Goal: Information Seeking & Learning: Learn about a topic

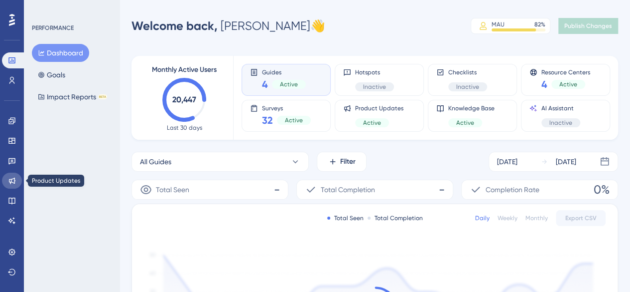
click at [16, 186] on link at bounding box center [12, 180] width 20 height 16
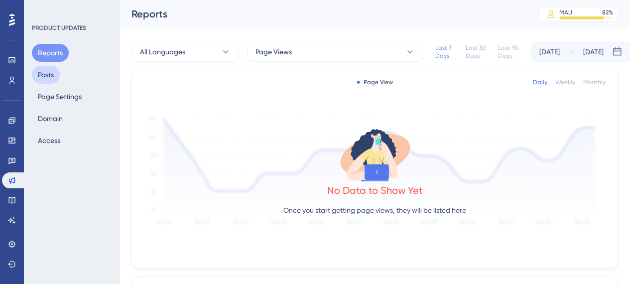
click at [47, 76] on button "Posts" at bounding box center [46, 75] width 28 height 18
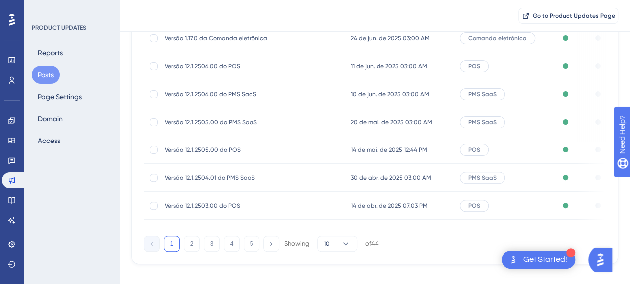
scroll to position [226, 0]
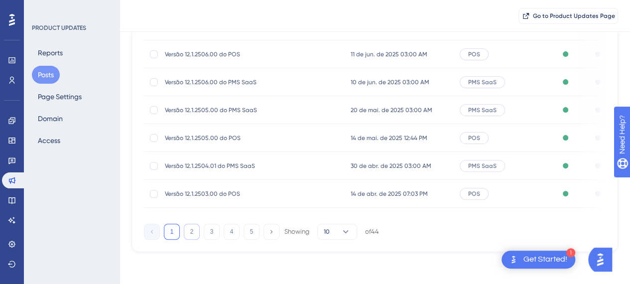
click at [186, 230] on button "2" at bounding box center [192, 232] width 16 height 16
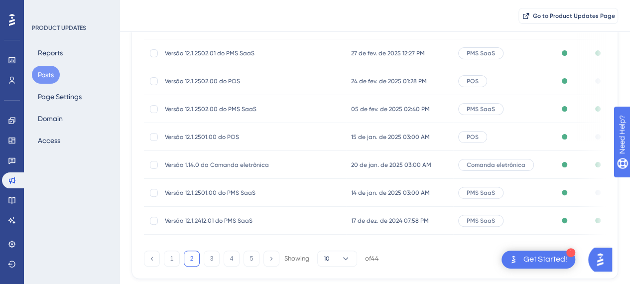
scroll to position [176, 0]
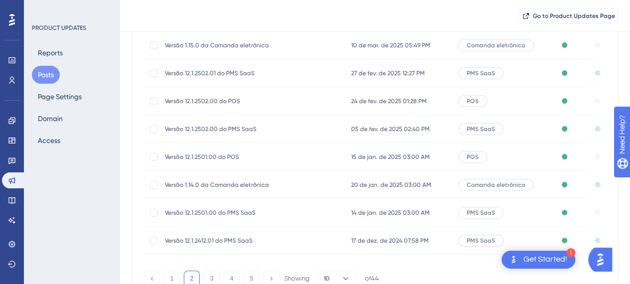
click at [316, 212] on span "Versão 12.1.2501.00 do PMS SaaS" at bounding box center [244, 213] width 159 height 8
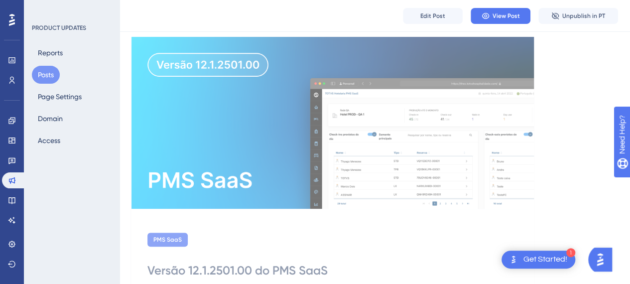
scroll to position [50, 0]
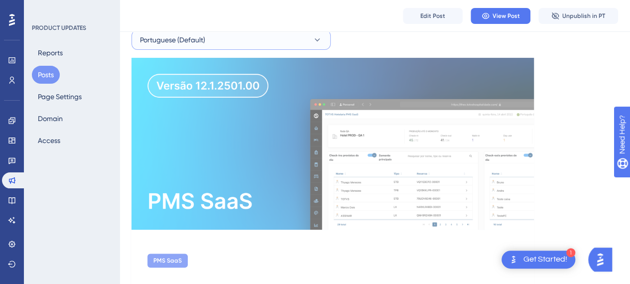
click at [273, 47] on button "Portuguese (Default)" at bounding box center [231, 40] width 199 height 20
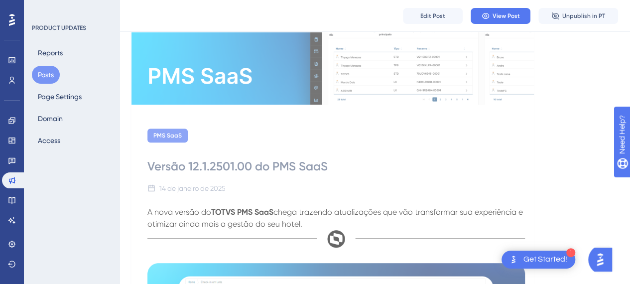
scroll to position [100, 0]
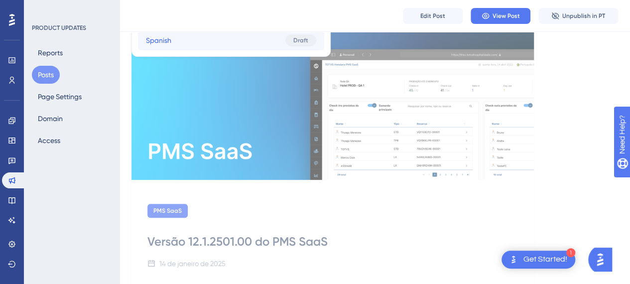
click at [232, 42] on button "Spanish Spanish Draft" at bounding box center [231, 40] width 186 height 20
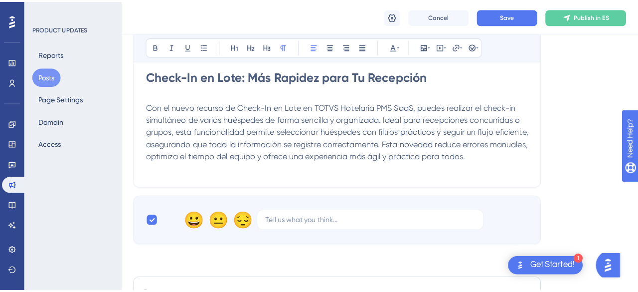
scroll to position [532, 0]
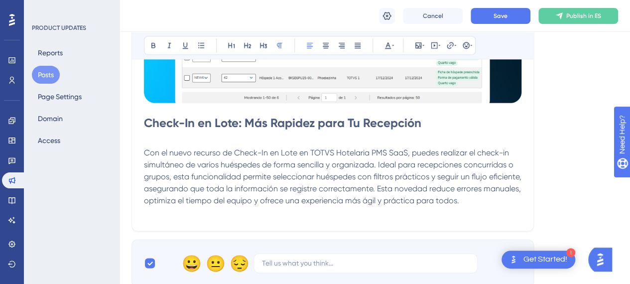
click at [39, 81] on button "Posts" at bounding box center [46, 75] width 28 height 18
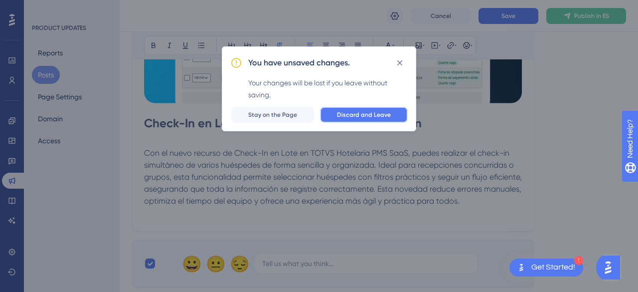
click at [367, 117] on span "Discard and Leave" at bounding box center [364, 115] width 54 height 8
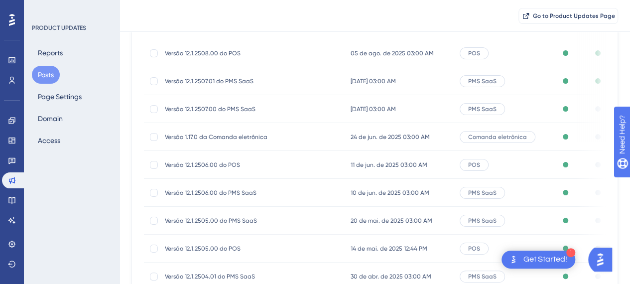
scroll to position [222, 0]
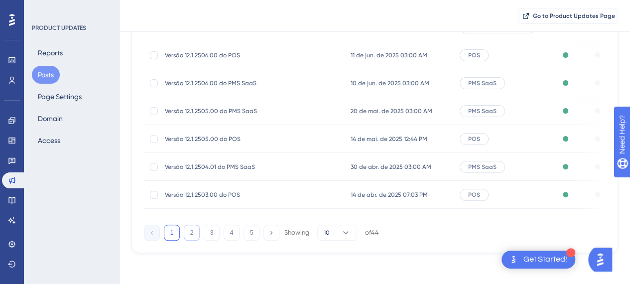
click at [198, 236] on button "2" at bounding box center [192, 233] width 16 height 16
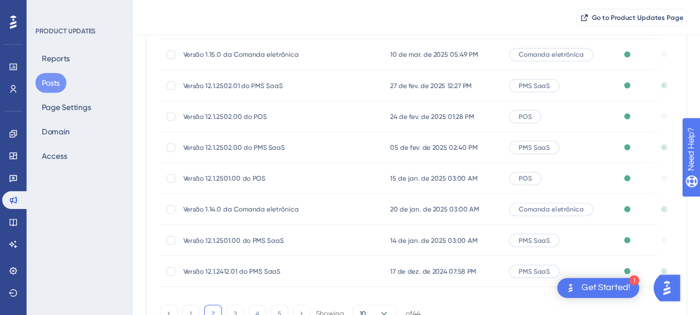
scroll to position [172, 0]
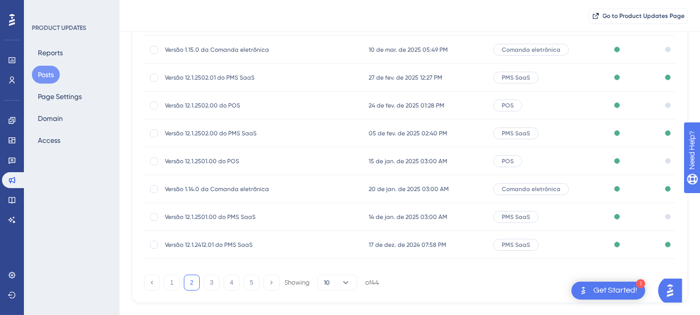
click at [397, 158] on span "15 de jan. de 2025 03:00 AM" at bounding box center [408, 161] width 79 height 8
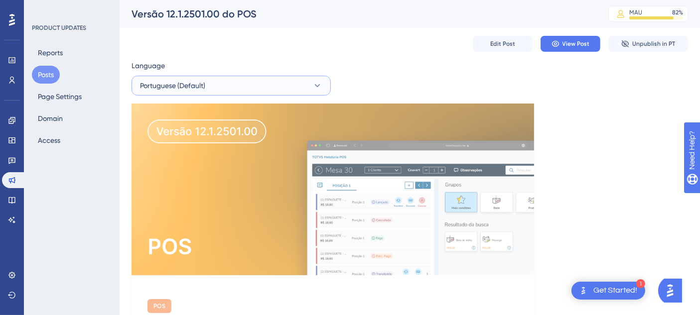
click at [260, 90] on button "Portuguese (Default)" at bounding box center [231, 86] width 199 height 20
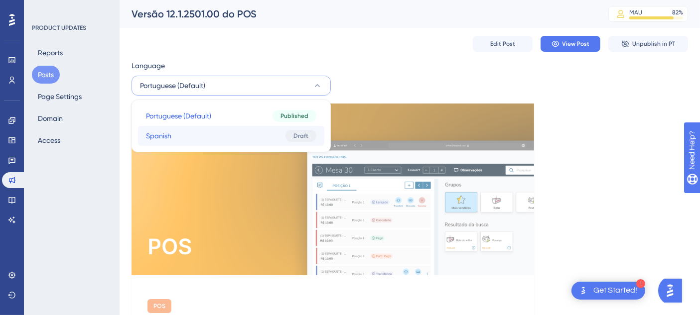
click at [248, 129] on button "Spanish Spanish Draft" at bounding box center [231, 136] width 186 height 20
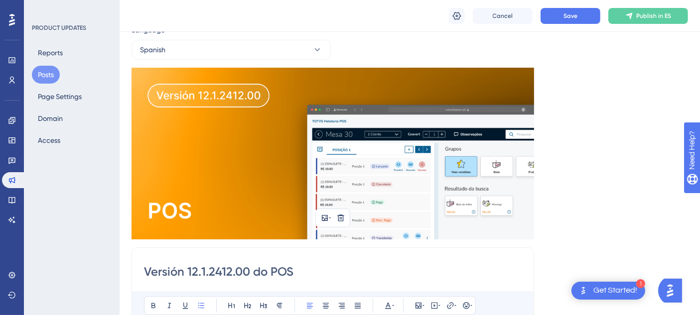
scroll to position [35, 0]
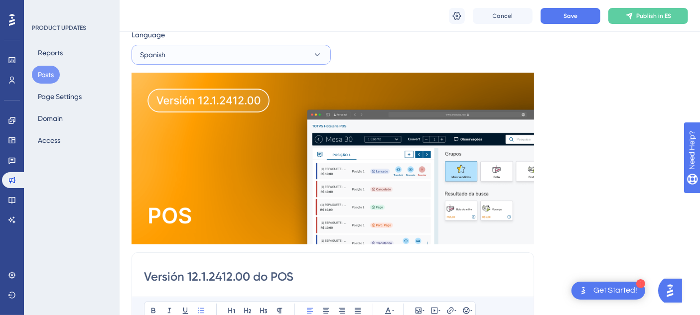
click at [244, 58] on button "Spanish" at bounding box center [231, 55] width 199 height 20
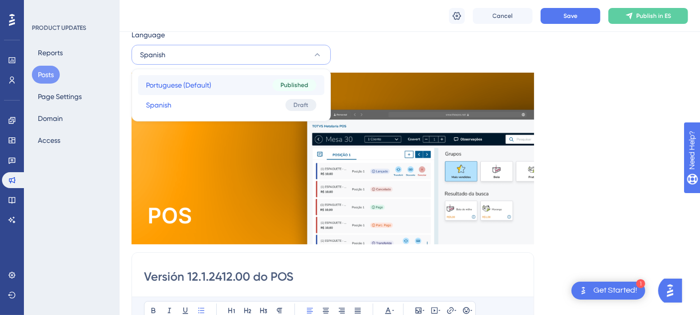
click at [233, 86] on button "Portuguese (Default) Portuguese (Default) Published" at bounding box center [231, 85] width 186 height 20
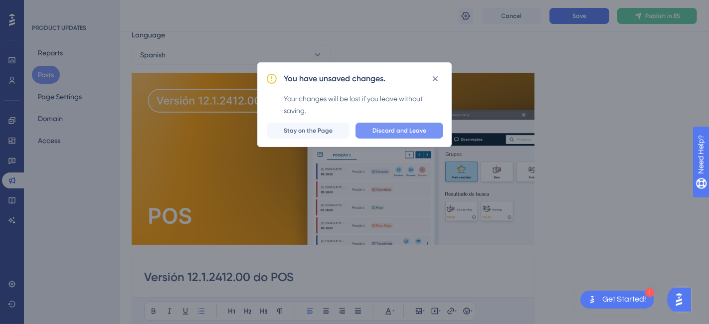
click at [403, 131] on span "Discard and Leave" at bounding box center [399, 131] width 54 height 8
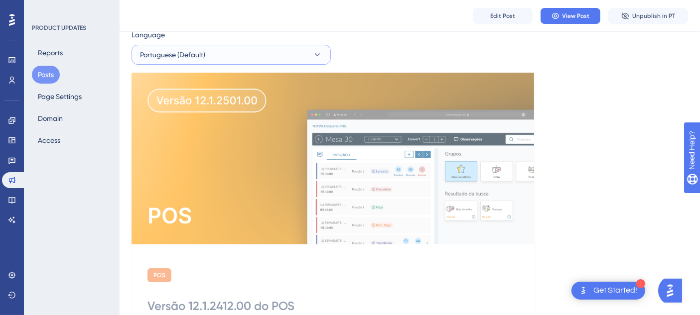
click at [253, 52] on button "Portuguese (Default)" at bounding box center [231, 55] width 199 height 20
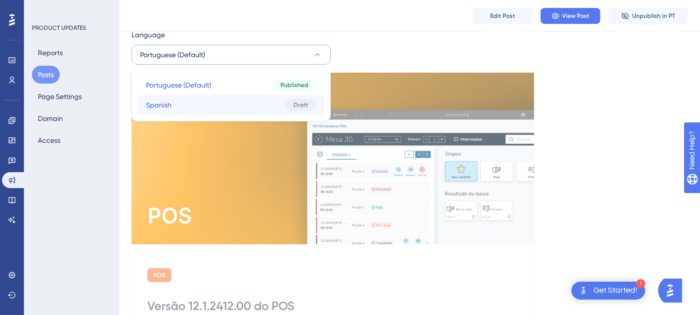
click at [231, 102] on button "Spanish Spanish Draft" at bounding box center [231, 105] width 186 height 20
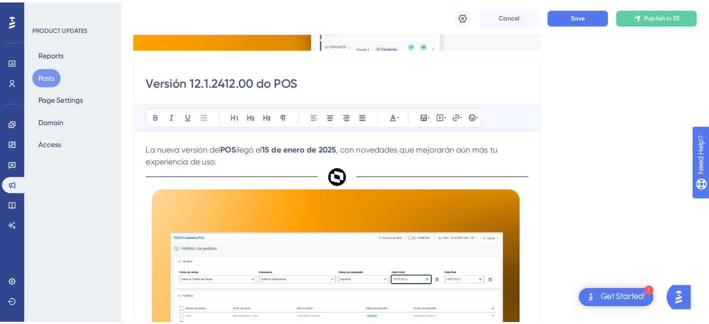
scroll to position [160, 0]
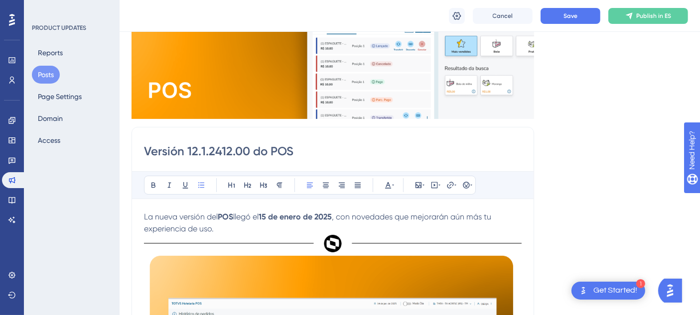
click at [44, 76] on button "Posts" at bounding box center [46, 75] width 28 height 18
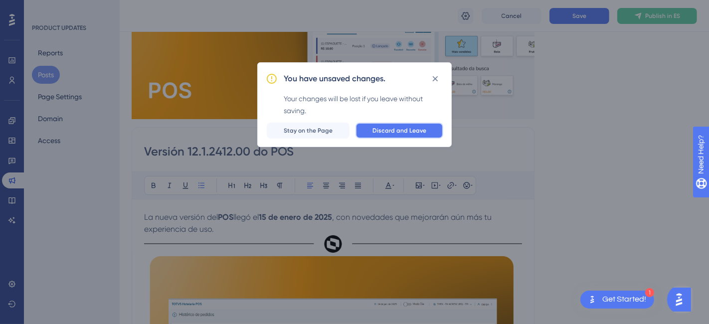
click at [387, 129] on span "Discard and Leave" at bounding box center [399, 131] width 54 height 8
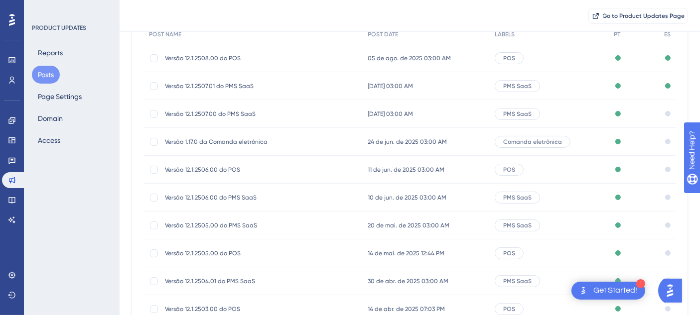
scroll to position [111, 0]
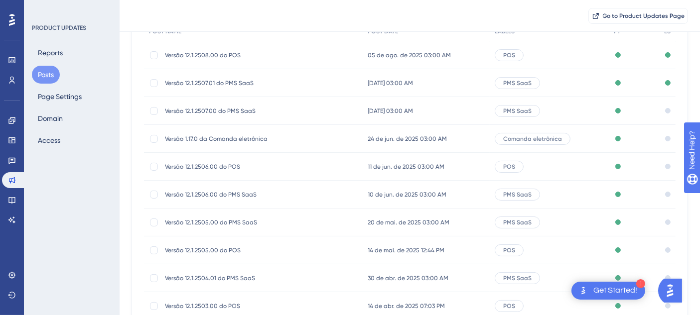
click at [245, 107] on span "Versão 12.1.2507.00 do PMS SaaS" at bounding box center [244, 111] width 159 height 8
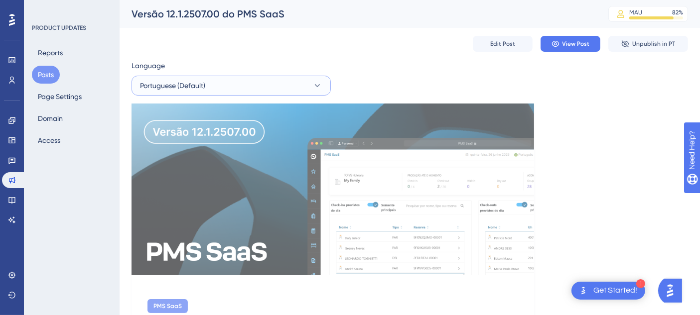
click at [213, 86] on button "Portuguese (Default)" at bounding box center [231, 86] width 199 height 20
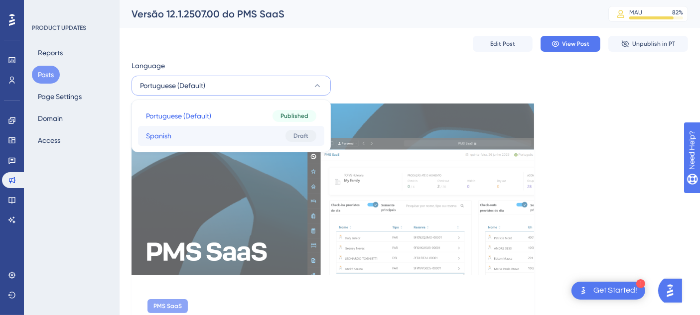
click at [170, 136] on span "Spanish" at bounding box center [158, 136] width 25 height 12
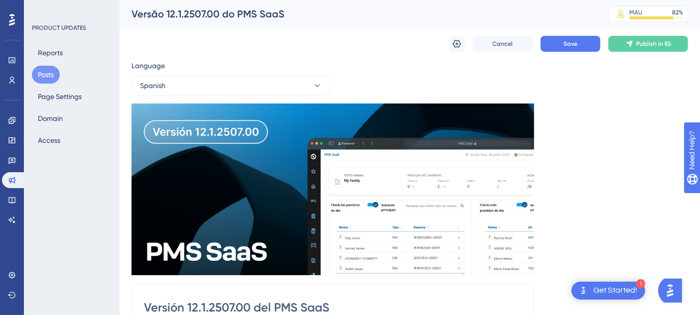
click at [44, 69] on button "Posts" at bounding box center [46, 75] width 28 height 18
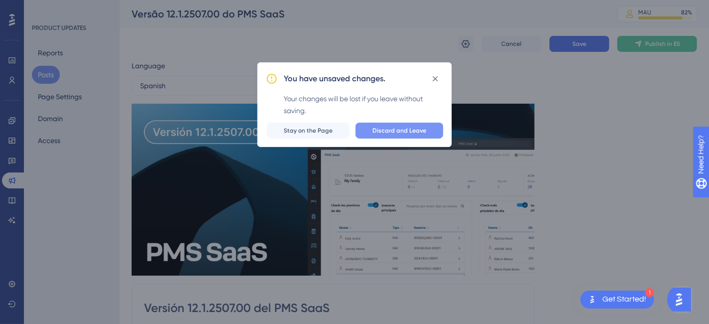
click at [428, 126] on button "Discard and Leave" at bounding box center [399, 131] width 88 height 16
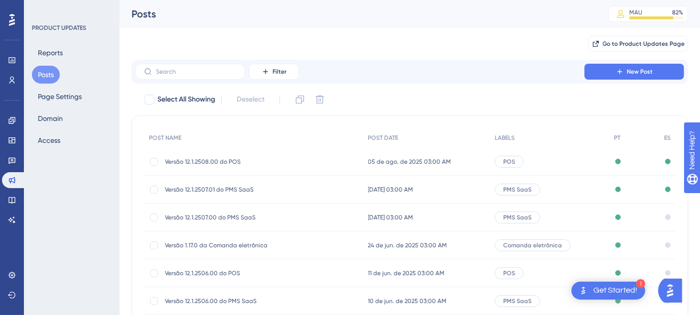
click at [219, 242] on span "Versão 1.17.0 da Comanda eletrônica" at bounding box center [244, 246] width 159 height 8
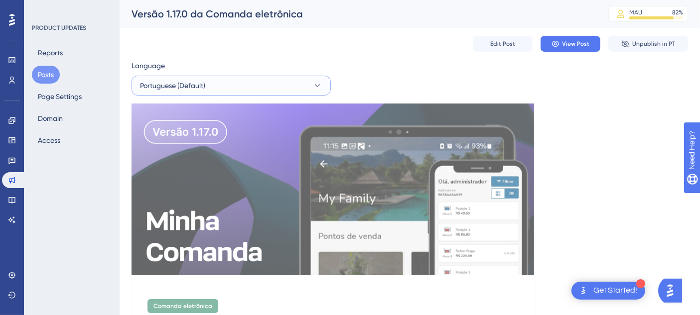
click at [249, 92] on button "Portuguese (Default)" at bounding box center [231, 86] width 199 height 20
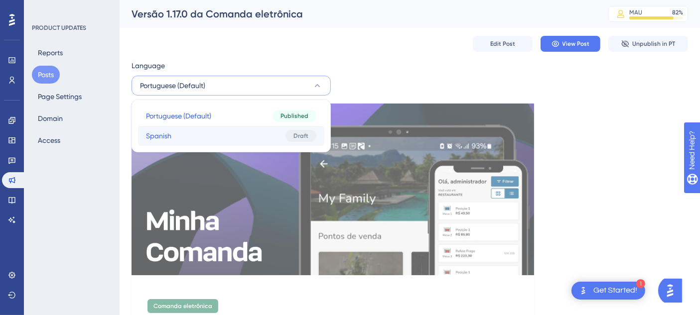
click at [251, 132] on button "Spanish Spanish Draft" at bounding box center [231, 136] width 186 height 20
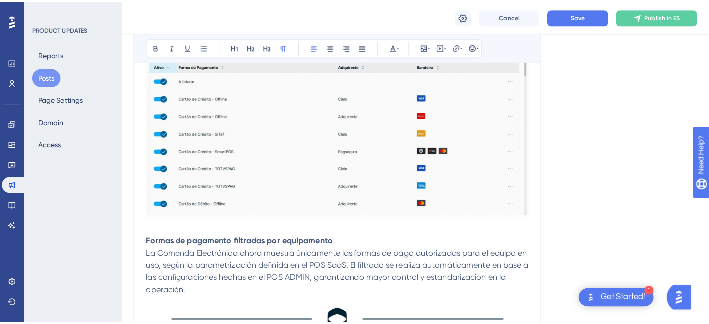
scroll to position [694, 0]
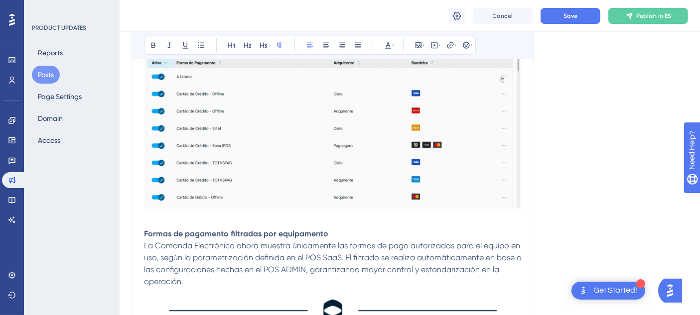
click at [45, 73] on button "Posts" at bounding box center [46, 75] width 28 height 18
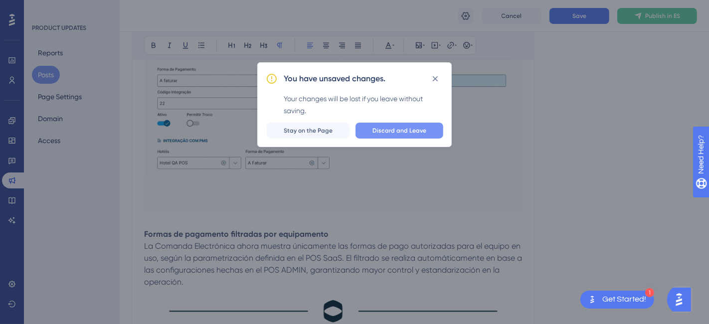
click at [409, 130] on span "Discard and Leave" at bounding box center [399, 131] width 54 height 8
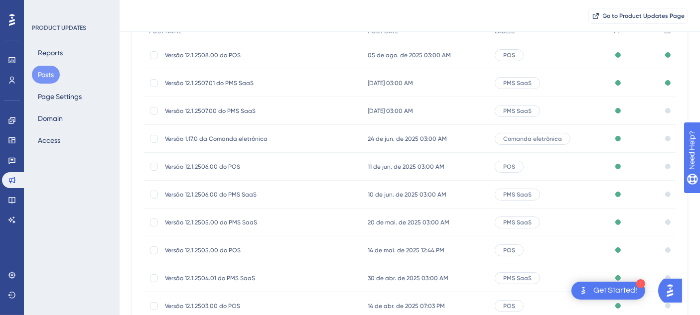
scroll to position [166, 0]
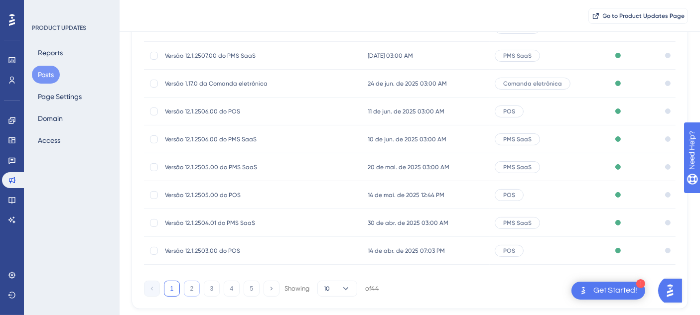
click at [192, 283] on button "2" at bounding box center [192, 289] width 16 height 16
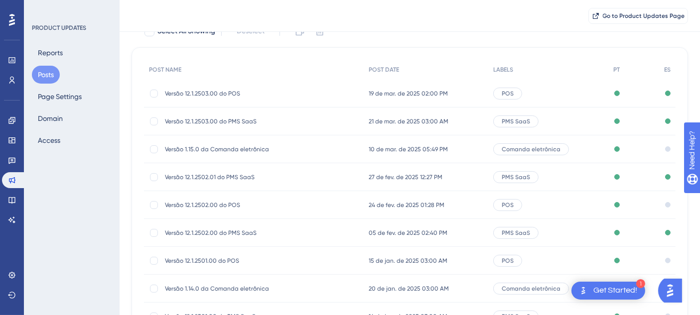
scroll to position [55, 0]
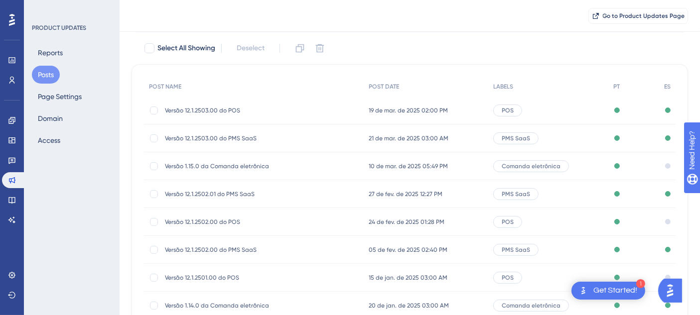
click at [398, 168] on span "10 de mar. de 2025 05:49 PM" at bounding box center [408, 166] width 79 height 8
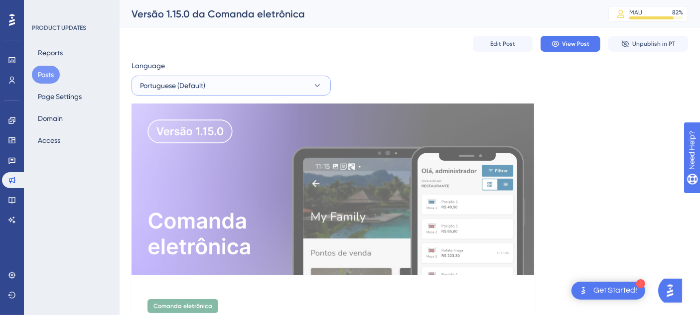
click at [243, 91] on button "Portuguese (Default)" at bounding box center [231, 86] width 199 height 20
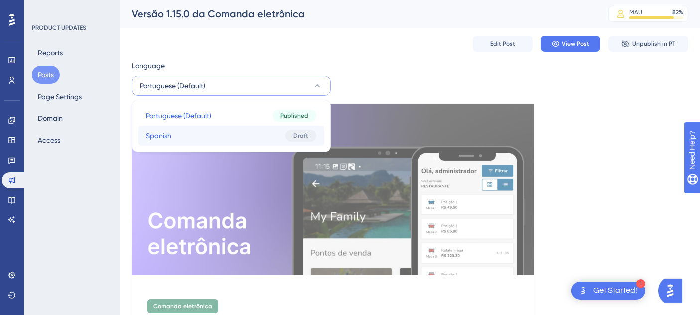
click at [229, 133] on button "Spanish Spanish Draft" at bounding box center [231, 136] width 186 height 20
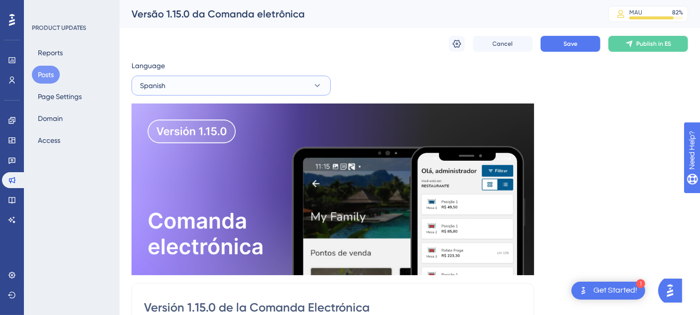
click at [239, 92] on button "Spanish" at bounding box center [231, 86] width 199 height 20
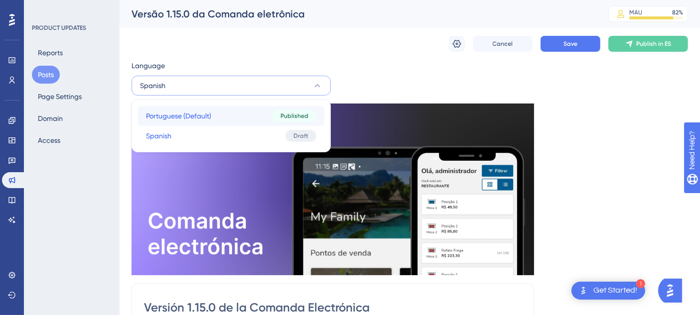
click at [233, 112] on button "Portuguese (Default) Portuguese (Default) Published" at bounding box center [231, 116] width 186 height 20
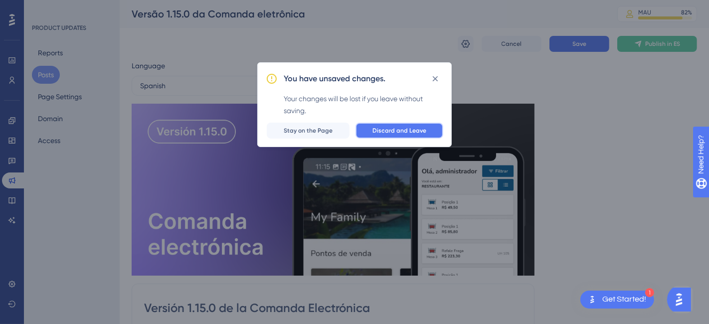
click at [392, 132] on span "Discard and Leave" at bounding box center [399, 131] width 54 height 8
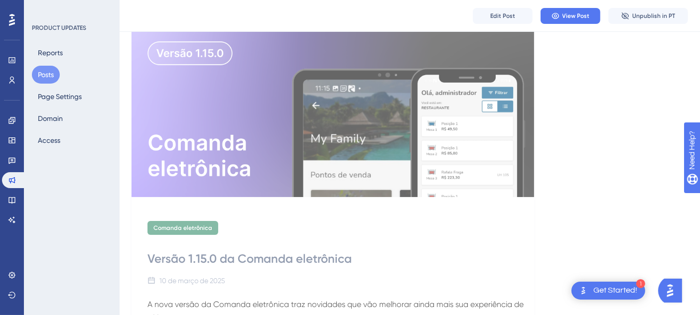
scroll to position [387, 0]
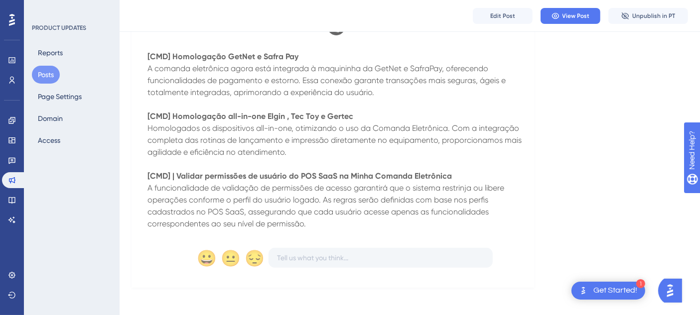
click at [49, 74] on button "Posts" at bounding box center [46, 75] width 28 height 18
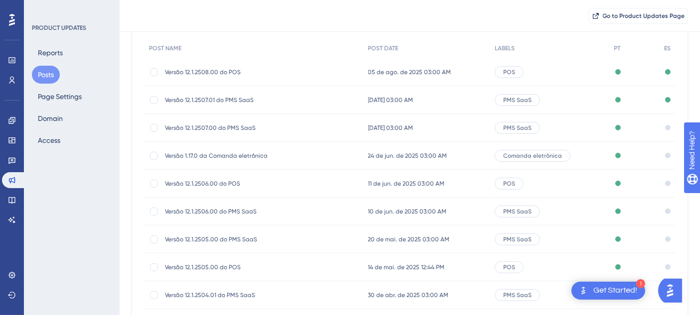
scroll to position [166, 0]
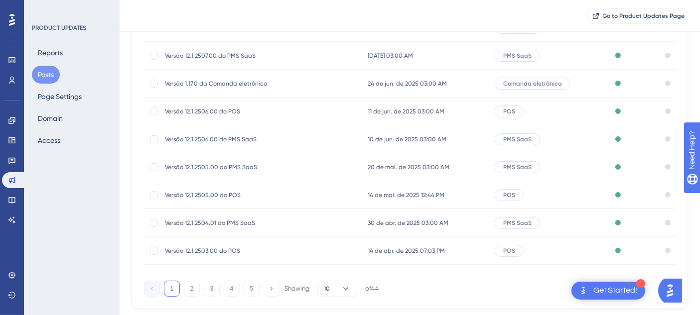
click at [182, 288] on div "1 2 3 4 5 Showing 10 of 44" at bounding box center [261, 289] width 235 height 16
click at [186, 287] on button "2" at bounding box center [192, 289] width 16 height 16
click at [407, 224] on span "14 de jan. de 2025 03:00 AM" at bounding box center [408, 223] width 79 height 8
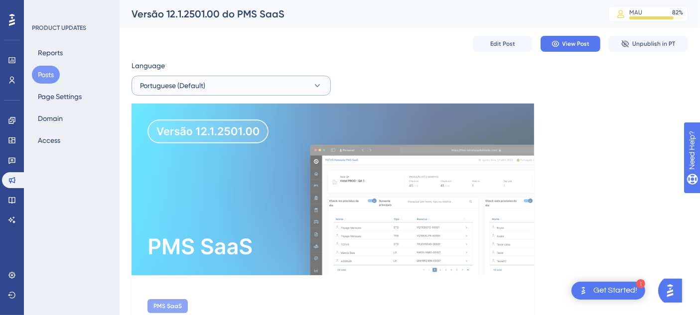
click at [208, 83] on button "Portuguese (Default)" at bounding box center [231, 86] width 199 height 20
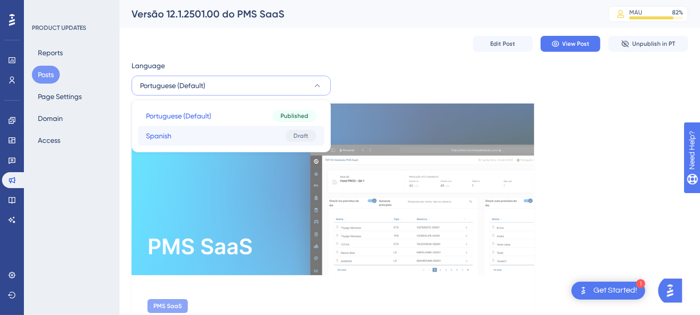
click at [204, 131] on button "Spanish Spanish Draft" at bounding box center [231, 136] width 186 height 20
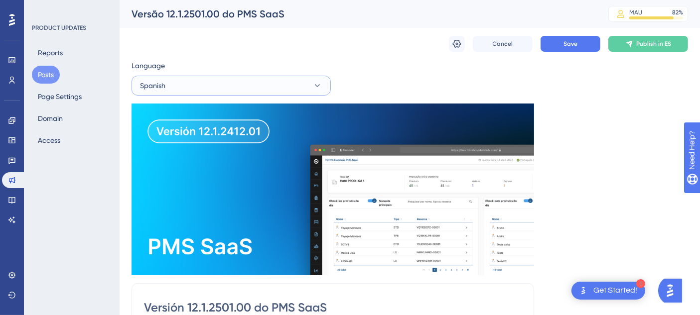
click at [262, 84] on button "Spanish" at bounding box center [231, 86] width 199 height 20
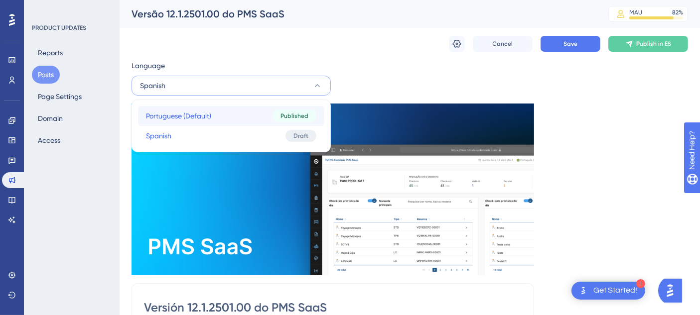
click at [246, 117] on button "Portuguese (Default) Portuguese (Default) Published" at bounding box center [231, 116] width 186 height 20
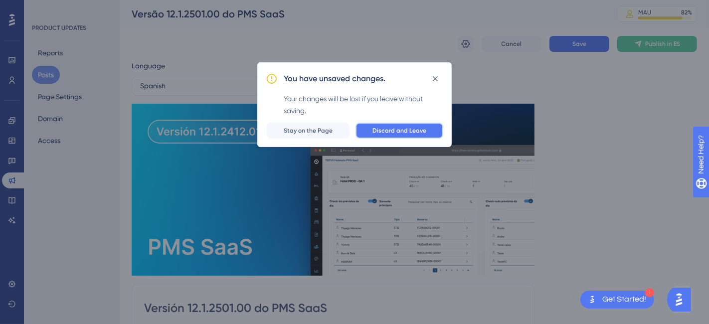
click at [388, 129] on span "Discard and Leave" at bounding box center [399, 131] width 54 height 8
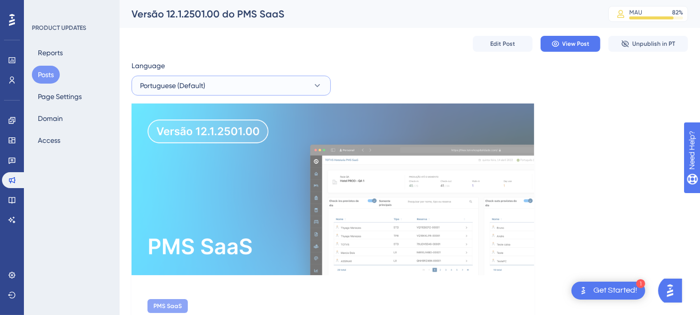
click at [276, 81] on button "Portuguese (Default)" at bounding box center [231, 86] width 199 height 20
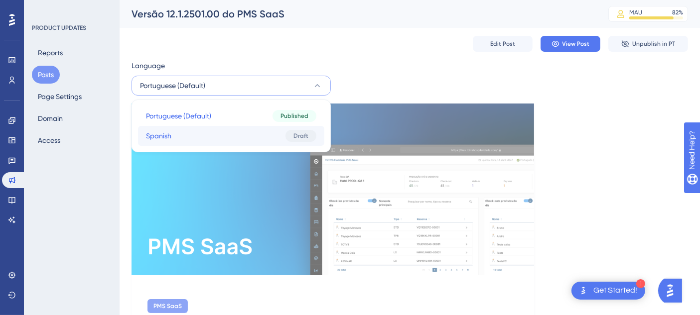
click at [243, 136] on button "Spanish Spanish Draft" at bounding box center [231, 136] width 186 height 20
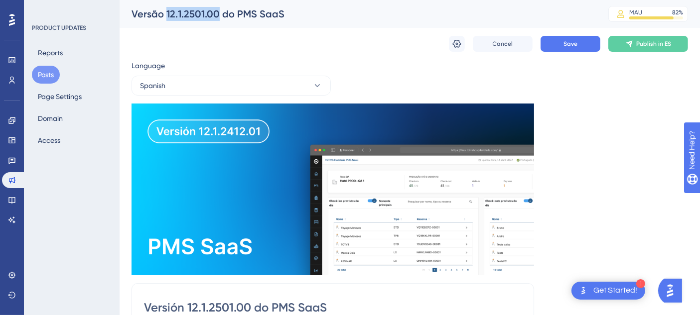
drag, startPoint x: 165, startPoint y: 14, endPoint x: 216, endPoint y: 18, distance: 51.5
click at [216, 18] on div "Versão 12.1.2501.00 do PMS SaaS" at bounding box center [358, 14] width 452 height 14
copy div "12.1.2501.00"
click at [218, 88] on button "Spanish" at bounding box center [231, 86] width 199 height 20
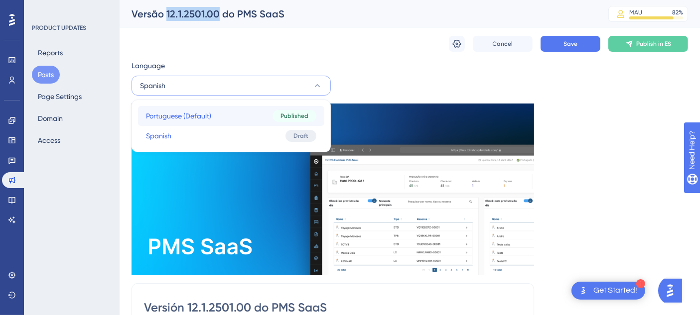
click at [219, 110] on button "Portuguese (Default) Portuguese (Default) Published" at bounding box center [231, 116] width 186 height 20
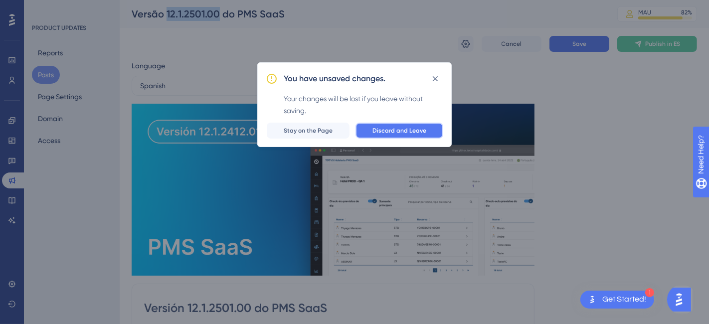
click at [426, 129] on span "Discard and Leave" at bounding box center [399, 131] width 54 height 8
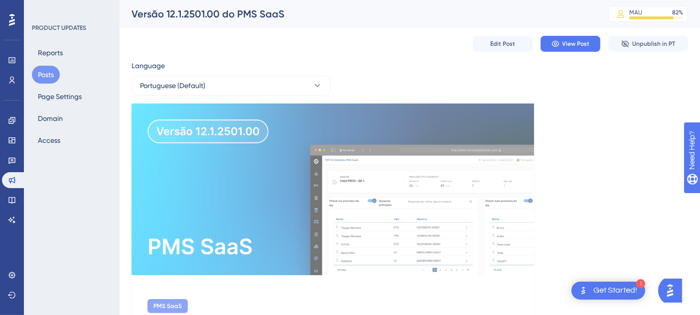
click at [328, 67] on div "Language" at bounding box center [231, 68] width 199 height 16
click at [318, 83] on icon at bounding box center [317, 86] width 10 height 10
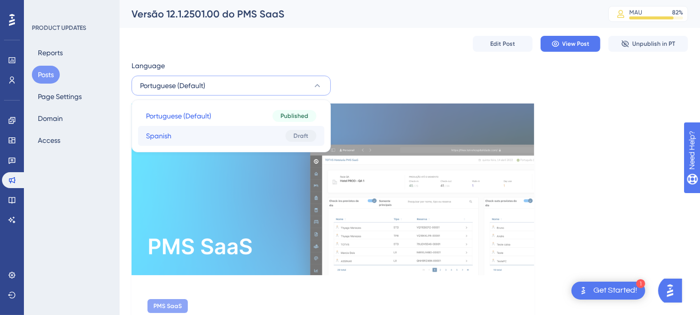
click at [285, 135] on button "Spanish Spanish Draft" at bounding box center [231, 136] width 186 height 20
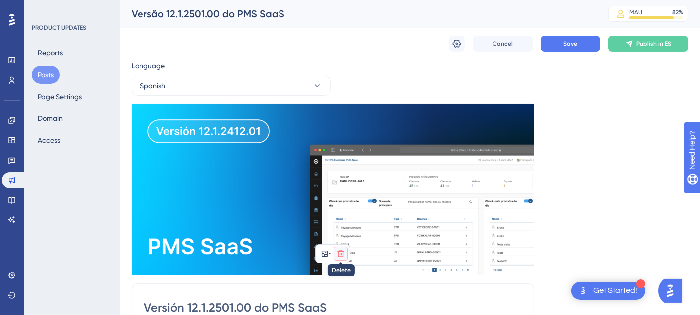
click at [339, 254] on icon at bounding box center [341, 254] width 8 height 8
click at [343, 274] on icon at bounding box center [341, 277] width 10 height 10
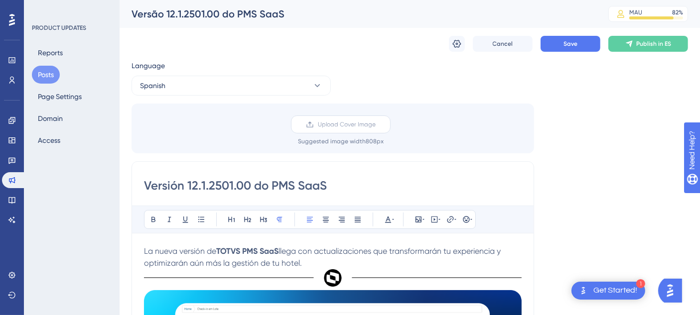
click at [339, 127] on span "Upload Cover Image" at bounding box center [347, 125] width 58 height 8
click at [376, 125] on input "Upload Cover Image" at bounding box center [376, 125] width 0 height 0
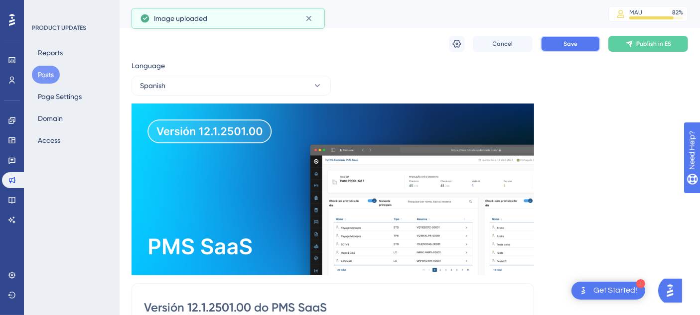
click at [577, 45] on span "Save" at bounding box center [571, 44] width 14 height 8
click at [251, 85] on button "Spanish" at bounding box center [231, 86] width 199 height 20
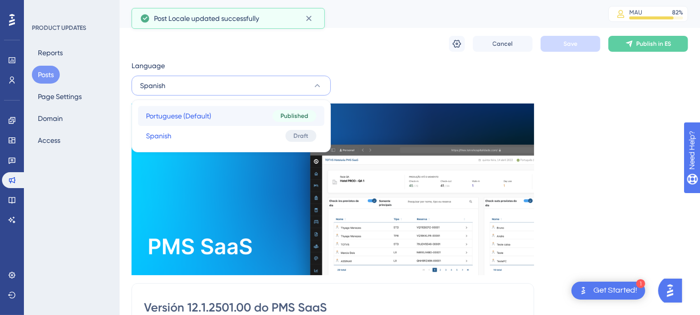
click at [232, 114] on button "Portuguese (Default) Portuguese (Default) Published" at bounding box center [231, 116] width 186 height 20
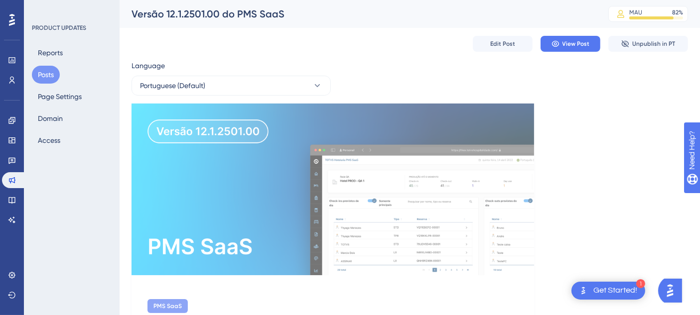
click at [49, 73] on button "Posts" at bounding box center [46, 75] width 28 height 18
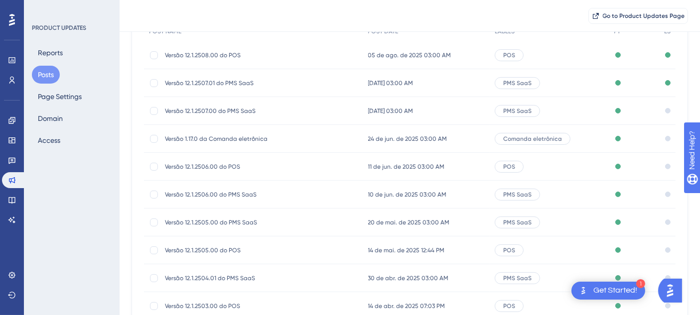
scroll to position [166, 0]
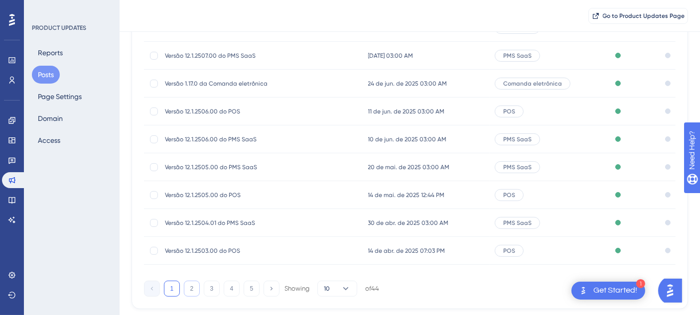
click at [192, 286] on button "2" at bounding box center [192, 289] width 16 height 16
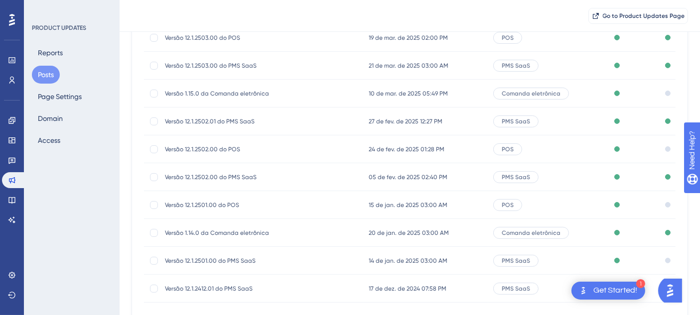
scroll to position [111, 0]
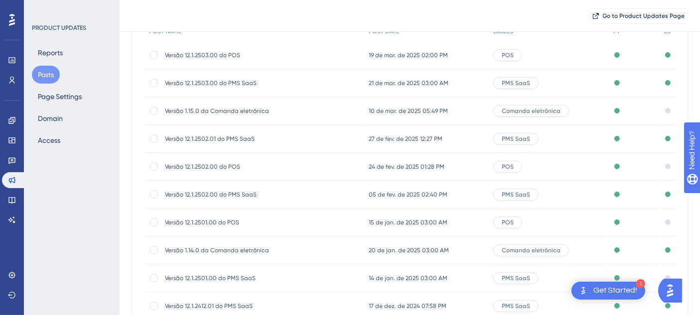
click at [417, 111] on span "10 de mar. de 2025 05:49 PM" at bounding box center [408, 111] width 79 height 8
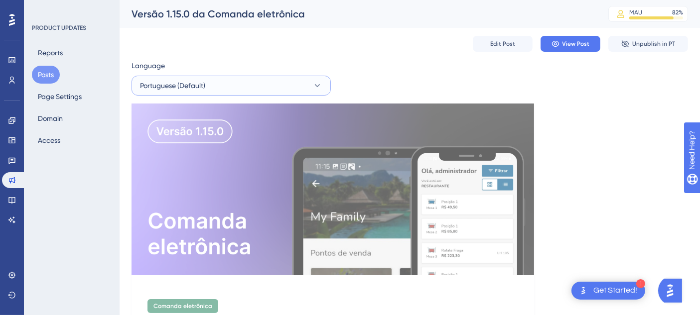
click at [237, 84] on button "Portuguese (Default)" at bounding box center [231, 86] width 199 height 20
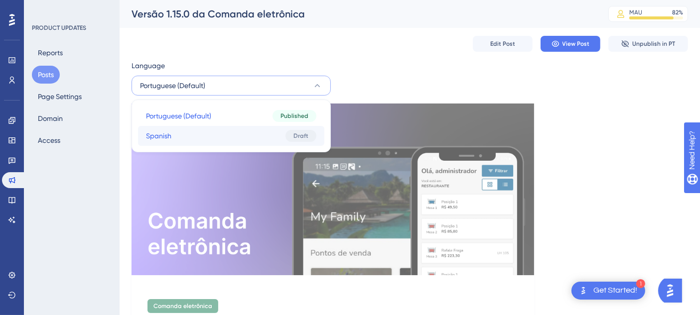
click at [218, 127] on button "Spanish Spanish Draft" at bounding box center [231, 136] width 186 height 20
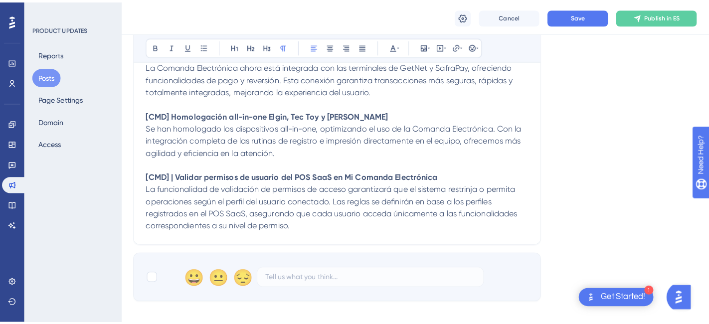
scroll to position [311, 0]
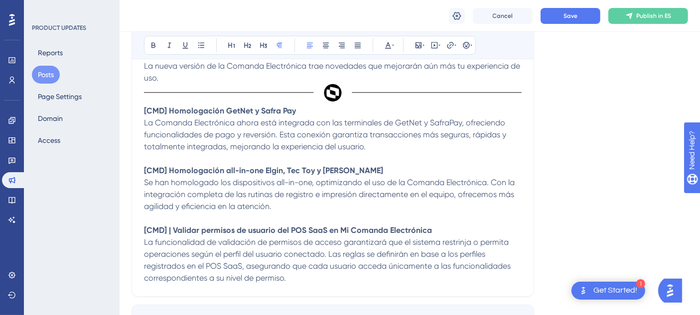
click at [50, 75] on button "Posts" at bounding box center [46, 75] width 28 height 18
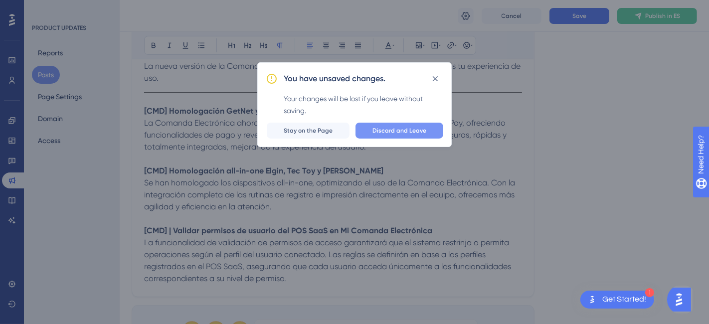
click at [373, 129] on button "Discard and Leave" at bounding box center [399, 131] width 88 height 16
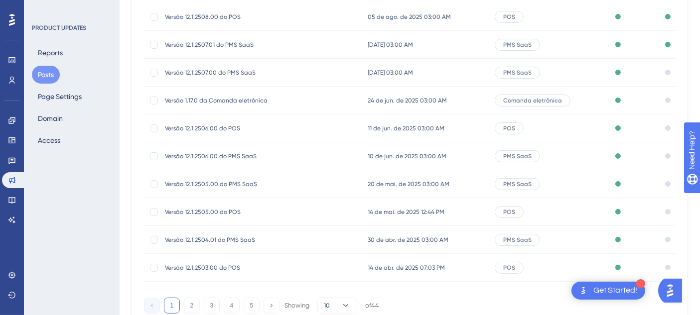
scroll to position [191, 0]
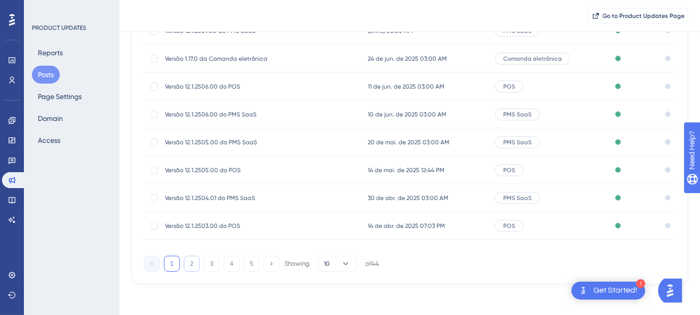
click at [193, 257] on button "2" at bounding box center [192, 264] width 16 height 16
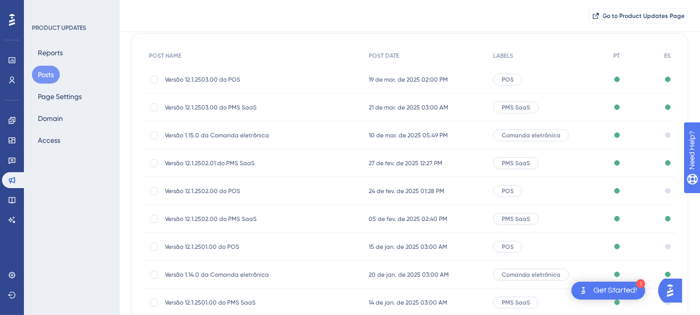
scroll to position [111, 0]
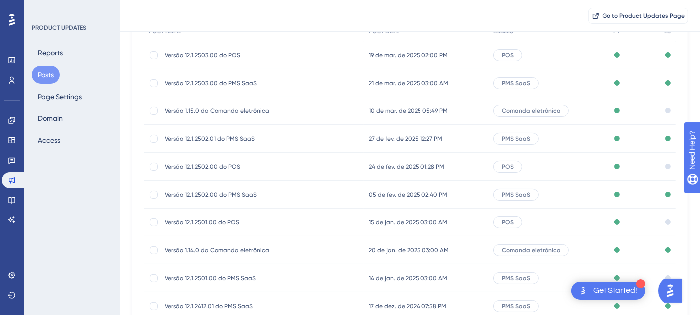
click at [311, 163] on span "Versão 12.1.2502.00 do POS" at bounding box center [244, 167] width 159 height 8
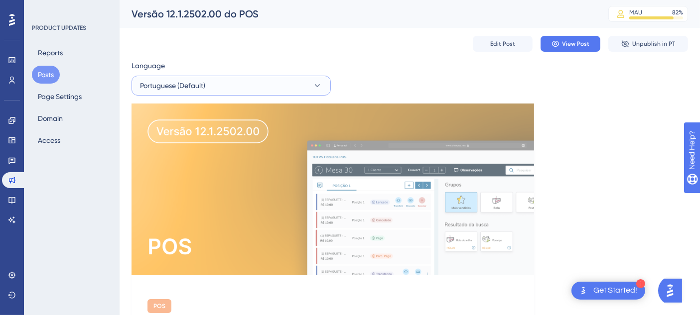
click at [253, 79] on button "Portuguese (Default)" at bounding box center [231, 86] width 199 height 20
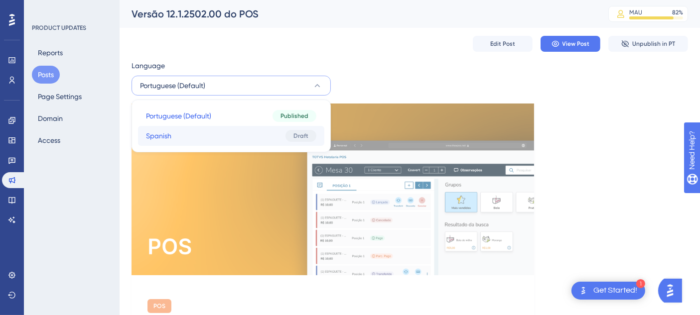
click at [242, 129] on button "Spanish Spanish Draft" at bounding box center [231, 136] width 186 height 20
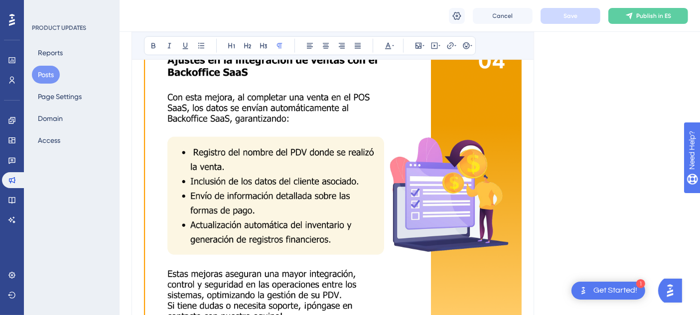
scroll to position [1146, 0]
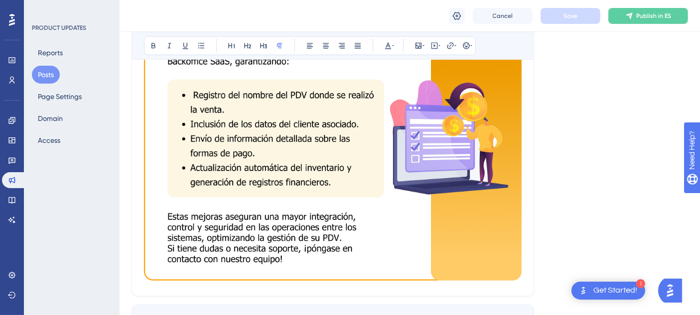
click at [45, 72] on button "Posts" at bounding box center [46, 75] width 28 height 18
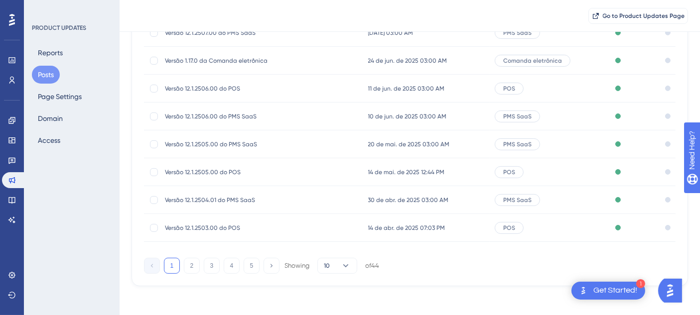
scroll to position [191, 0]
click at [195, 264] on button "2" at bounding box center [192, 264] width 16 height 16
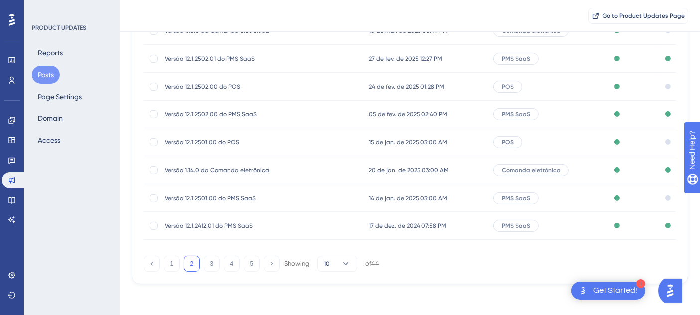
scroll to position [136, 0]
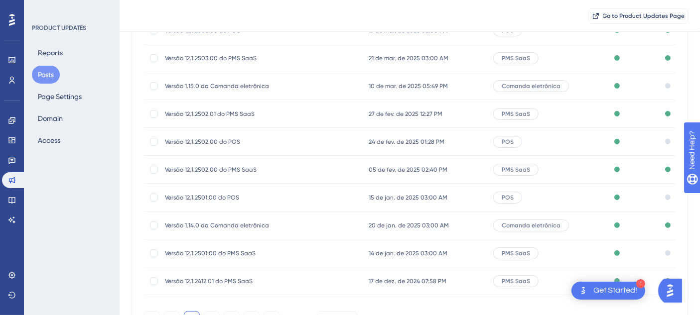
click at [325, 193] on div "Versão 12.1.2501.00 do POS Versão 12.1.2501.00 do POS" at bounding box center [254, 198] width 220 height 28
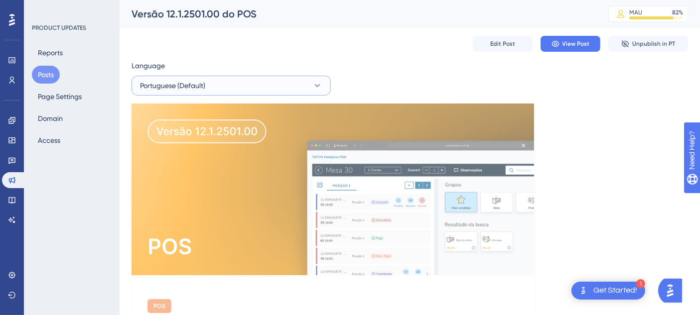
click at [225, 83] on button "Portuguese (Default)" at bounding box center [231, 86] width 199 height 20
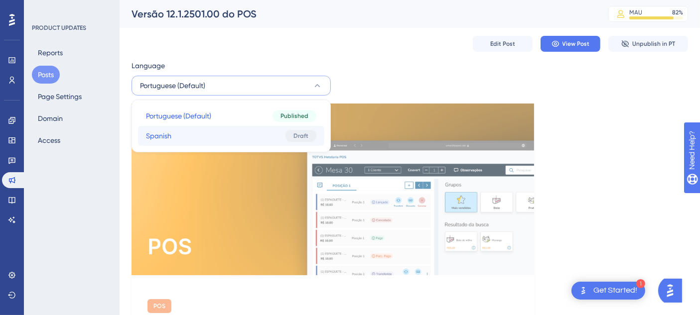
click at [191, 134] on button "Spanish Spanish Draft" at bounding box center [231, 136] width 186 height 20
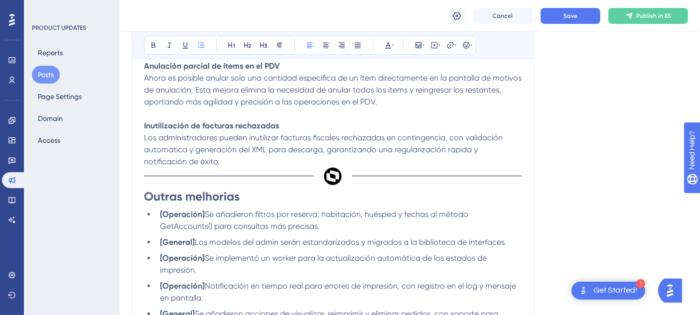
scroll to position [895, 0]
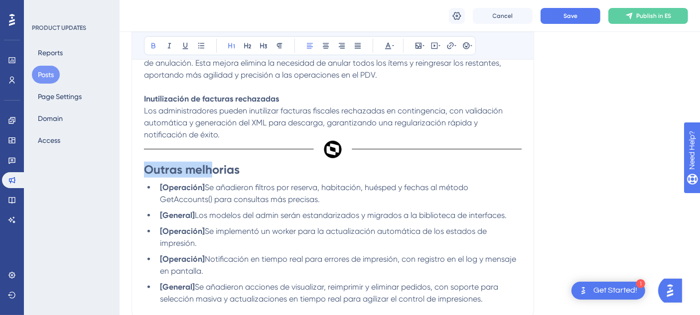
drag, startPoint x: 144, startPoint y: 170, endPoint x: 209, endPoint y: 167, distance: 64.9
click at [209, 167] on strong "Outras melhorias" at bounding box center [192, 169] width 96 height 14
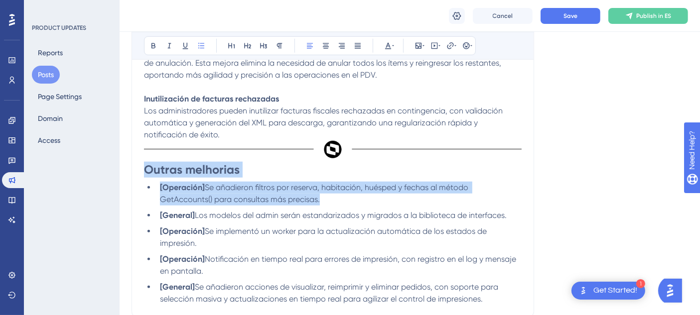
drag, startPoint x: 329, startPoint y: 201, endPoint x: 135, endPoint y: 170, distance: 196.4
copy div "Outras melhorias [Operación] Se añadieron filtros por reserva, habitación, hués…"
click at [166, 174] on strong "Outras melhorias" at bounding box center [192, 169] width 96 height 14
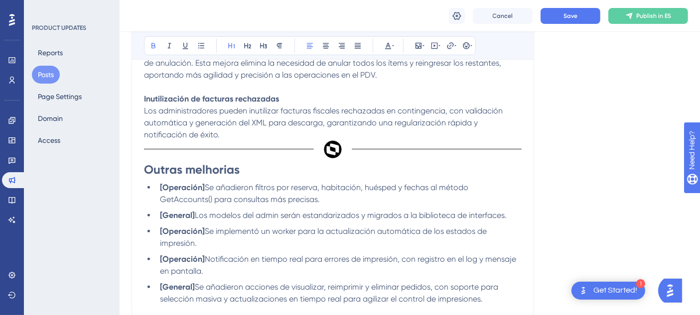
click at [159, 170] on strong "Outras melhorias" at bounding box center [192, 169] width 96 height 14
drag, startPoint x: 195, startPoint y: 170, endPoint x: 205, endPoint y: 171, distance: 9.5
click at [205, 171] on strong "Otras melhorias" at bounding box center [188, 169] width 89 height 14
click at [213, 170] on strong "Otras mejorias" at bounding box center [185, 169] width 82 height 14
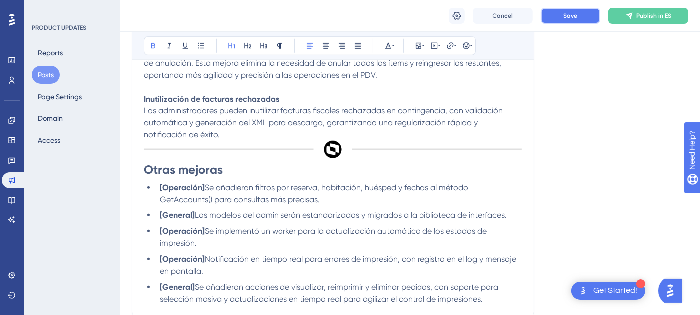
click at [546, 20] on button "Save" at bounding box center [571, 16] width 60 height 16
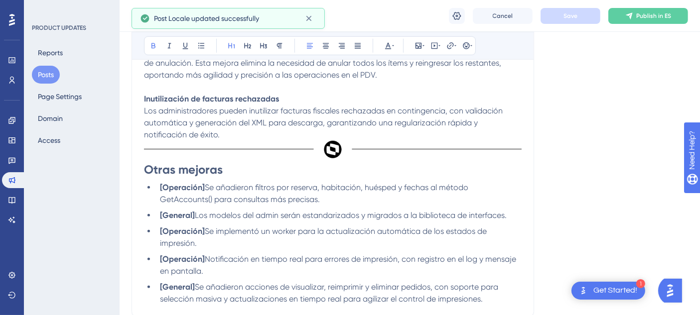
click at [42, 73] on button "Posts" at bounding box center [46, 75] width 28 height 18
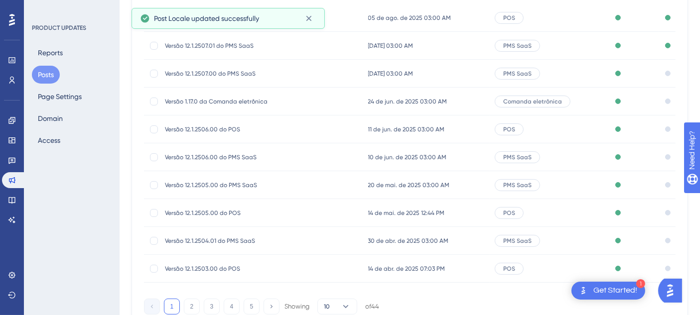
scroll to position [191, 0]
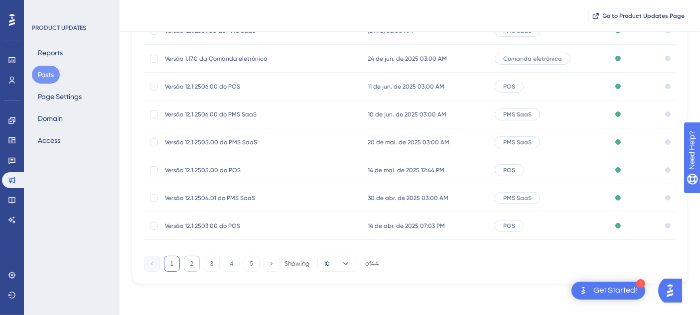
click at [196, 263] on button "2" at bounding box center [192, 264] width 16 height 16
click at [349, 196] on div "Versão 12.1.2501.00 do PMS SaaS Versão 12.1.2501.00 do PMS SaaS" at bounding box center [254, 198] width 220 height 28
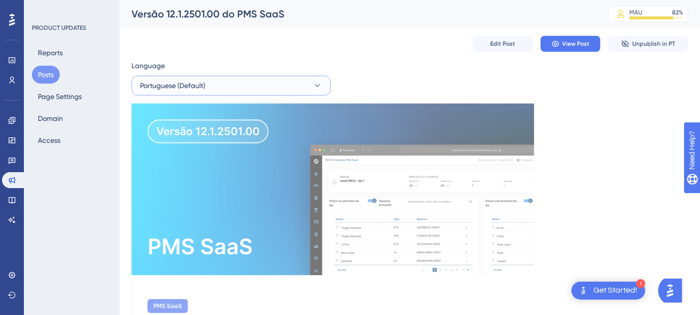
click at [184, 90] on span "Portuguese (Default)" at bounding box center [172, 86] width 65 height 12
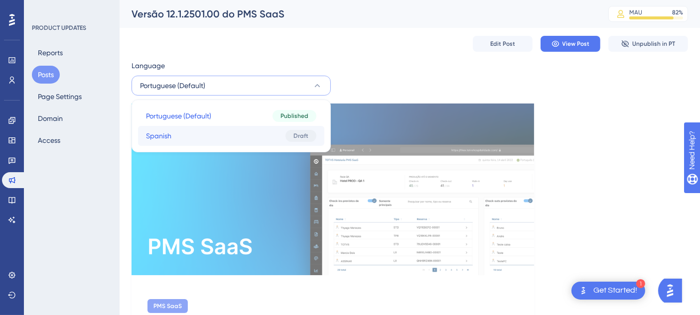
click at [181, 130] on button "Spanish Spanish Draft" at bounding box center [231, 136] width 186 height 20
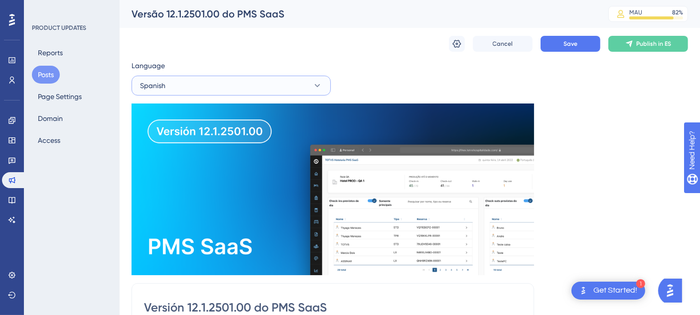
click at [217, 86] on button "Spanish" at bounding box center [231, 86] width 199 height 20
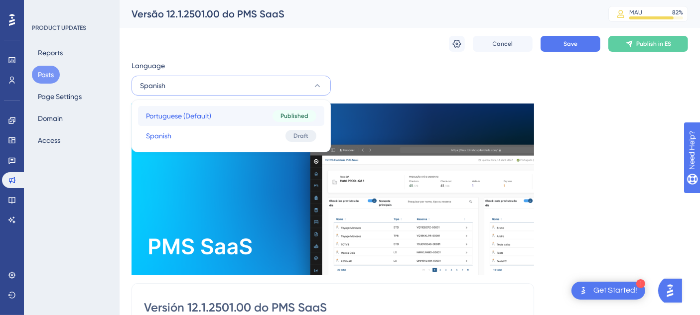
click at [196, 111] on span "Portuguese (Default)" at bounding box center [178, 116] width 65 height 12
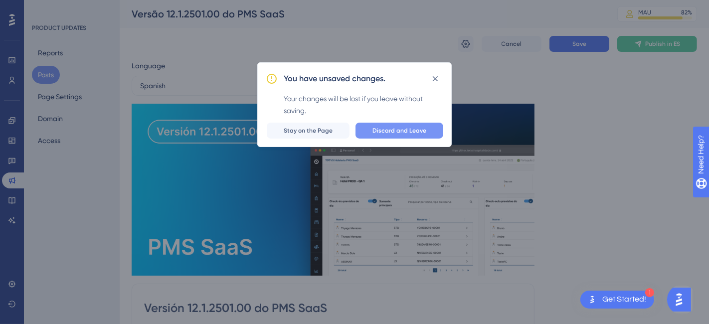
click at [373, 126] on button "Discard and Leave" at bounding box center [399, 131] width 88 height 16
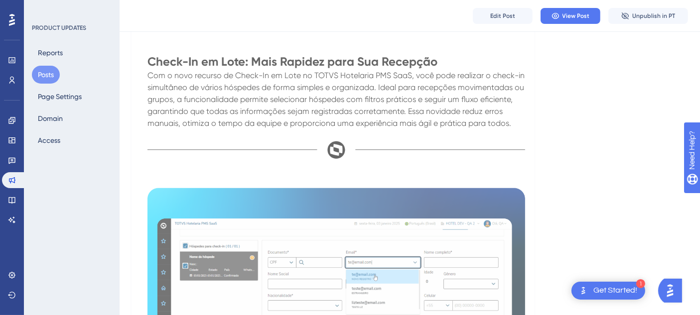
scroll to position [609, 0]
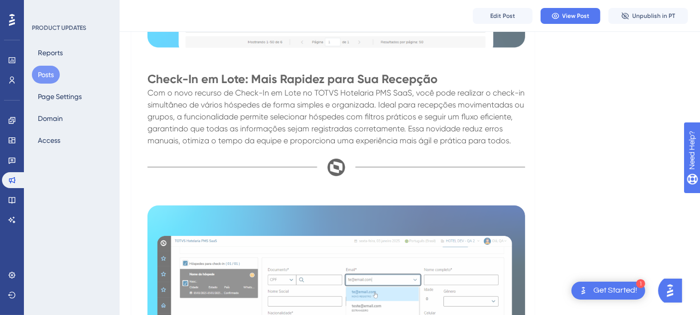
drag, startPoint x: 380, startPoint y: 235, endPoint x: 134, endPoint y: 173, distance: 253.8
click at [134, 173] on div "PMS SaaS Versão 12.1.2501.00 do PMS SaaS 14 de janeiro de 2025 A nova versão do…" at bounding box center [333, 155] width 403 height 953
copy div "Melhorias na Busca Automática de Dados de Hóspedes A funcionalidade de autocomp…"
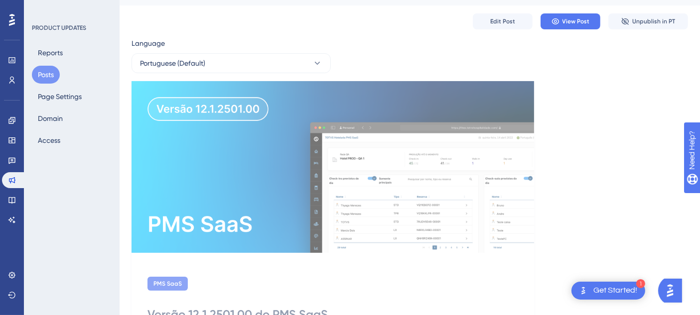
scroll to position [0, 0]
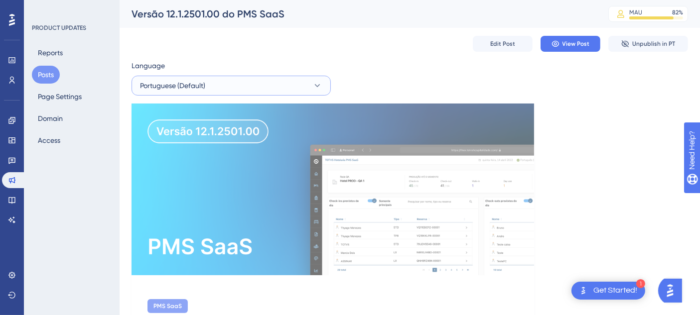
click at [229, 76] on button "Portuguese (Default)" at bounding box center [231, 86] width 199 height 20
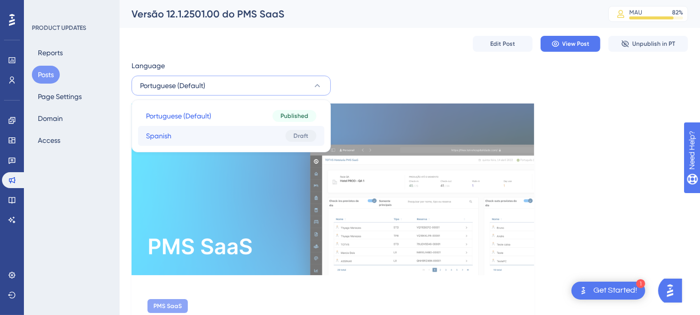
click at [186, 136] on button "Spanish Spanish Draft" at bounding box center [231, 136] width 186 height 20
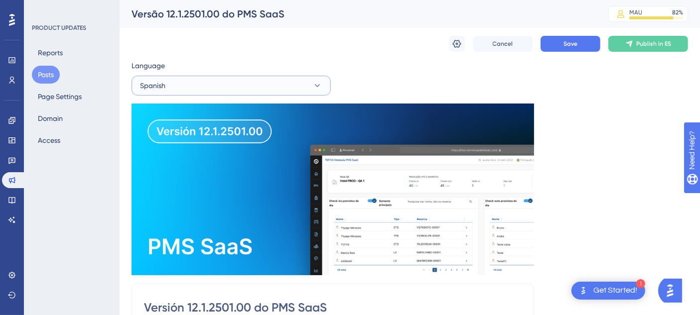
click at [202, 88] on button "Spanish" at bounding box center [231, 86] width 199 height 20
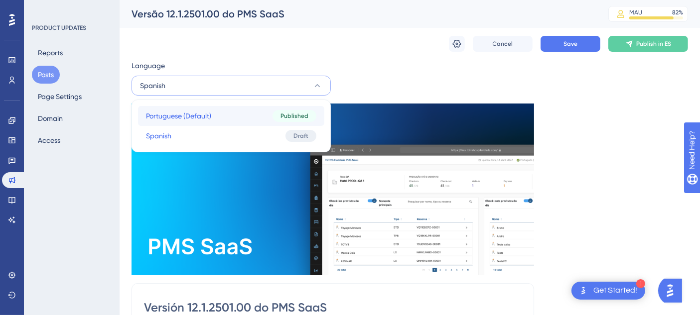
click at [199, 106] on button "Portuguese (Default) Portuguese (Default) Published" at bounding box center [231, 116] width 186 height 20
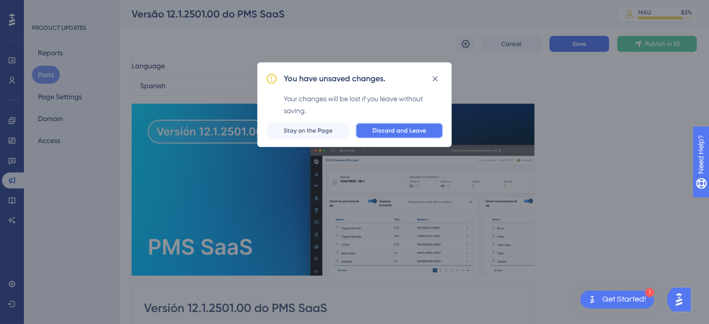
click at [377, 126] on button "Discard and Leave" at bounding box center [399, 131] width 88 height 16
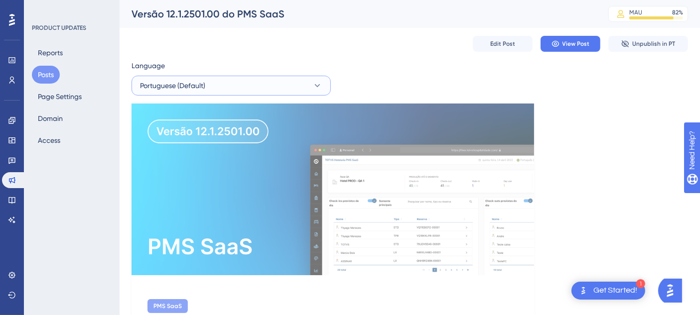
click at [218, 77] on button "Portuguese (Default)" at bounding box center [231, 86] width 199 height 20
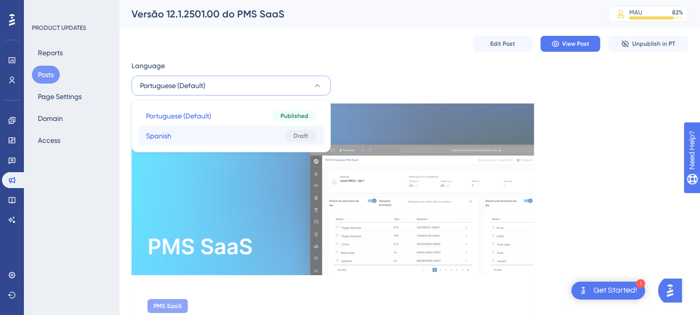
click at [202, 129] on button "Spanish Spanish Draft" at bounding box center [231, 136] width 186 height 20
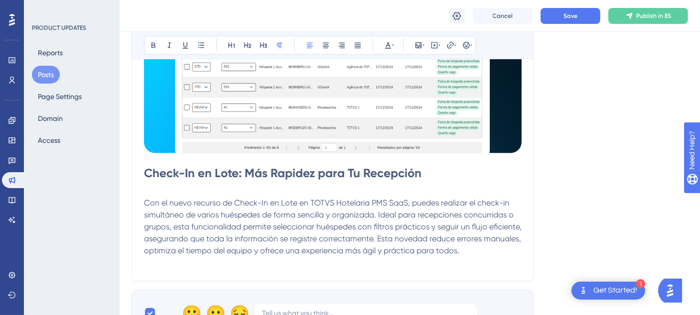
scroll to position [529, 0]
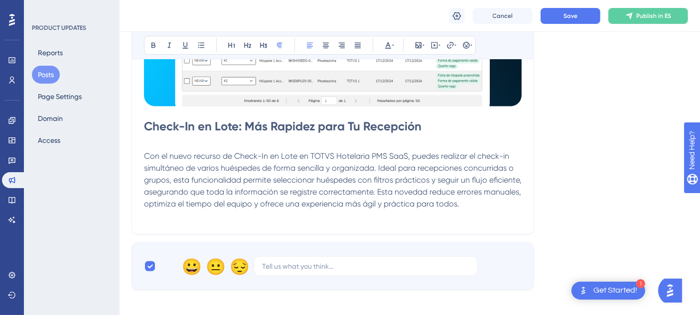
click at [509, 206] on p "Con el nuevo recurso de Check-In en Lote en TOTVS Hotelaria PMS SaaS, puedes re…" at bounding box center [333, 180] width 378 height 60
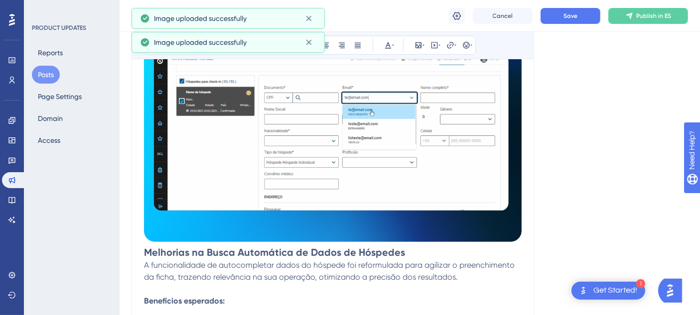
scroll to position [861, 0]
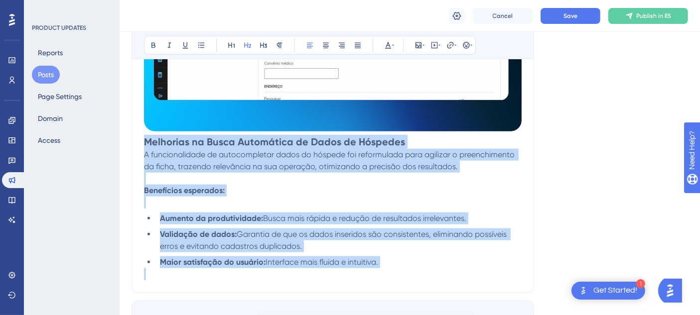
drag, startPoint x: 145, startPoint y: 142, endPoint x: 409, endPoint y: 271, distance: 293.7
copy div "Melhorias na Busca Automática de Dados de Hóspedes A funcionalidade de autocomp…"
click at [153, 140] on strong "Melhorias na Busca Automática de Dados de Hóspedes" at bounding box center [274, 142] width 261 height 12
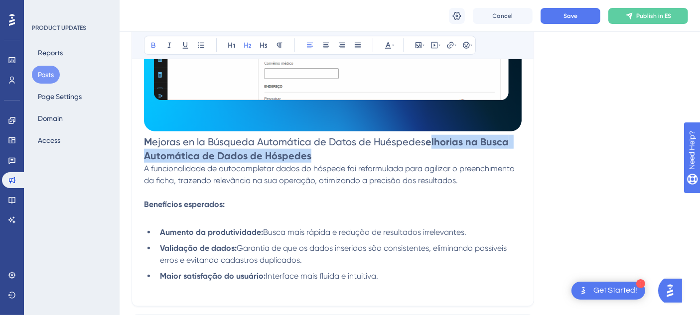
drag, startPoint x: 426, startPoint y: 141, endPoint x: 410, endPoint y: 152, distance: 19.5
click at [410, 152] on h2 "M ejoras en la Búsqueda Automática de Datos de Huéspedes elhorias na Busca Auto…" at bounding box center [333, 149] width 378 height 28
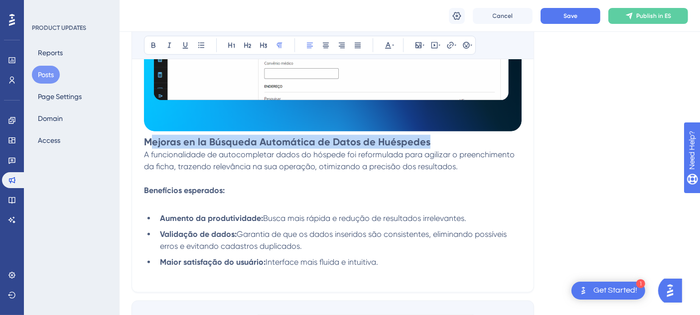
drag, startPoint x: 458, startPoint y: 165, endPoint x: 156, endPoint y: 146, distance: 302.6
click at [146, 156] on span "A funcionalidade de autocompletar dados do hóspede foi reformulada para agiliza…" at bounding box center [330, 160] width 373 height 21
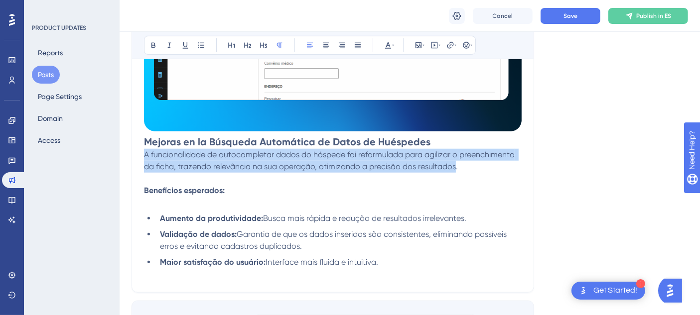
drag, startPoint x: 146, startPoint y: 156, endPoint x: 454, endPoint y: 170, distance: 307.8
click at [454, 170] on span "A funcionalidade de autocompletar dados do hóspede foi reformulada para agiliza…" at bounding box center [330, 160] width 373 height 21
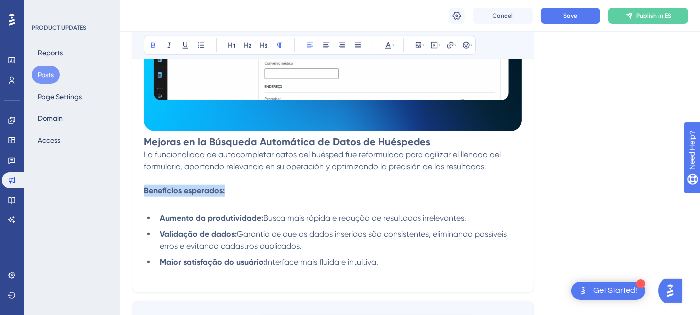
drag, startPoint x: 145, startPoint y: 189, endPoint x: 224, endPoint y: 193, distance: 78.8
click at [224, 193] on strong "Benefícios esperados:" at bounding box center [184, 190] width 81 height 9
drag, startPoint x: 223, startPoint y: 191, endPoint x: 146, endPoint y: 189, distance: 76.8
click at [146, 189] on p "La funcionalidad de autocompletar datos del huésped fue reformulada para agiliz…" at bounding box center [333, 173] width 378 height 48
click at [161, 218] on strong "Aumento da produtividade:" at bounding box center [211, 218] width 103 height 9
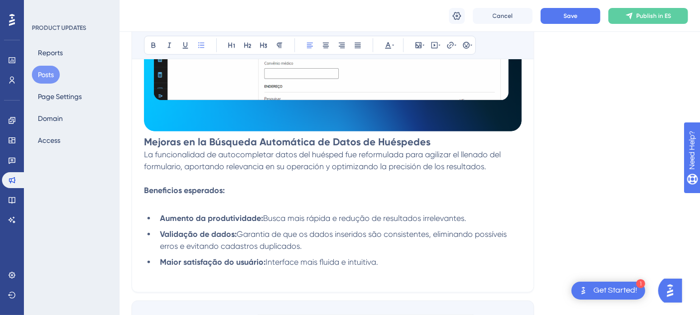
drag, startPoint x: 162, startPoint y: 218, endPoint x: 465, endPoint y: 221, distance: 303.5
click at [465, 221] on li "Aumento da produtividade: Busca mais rápida e redução de resultados irrelevante…" at bounding box center [339, 219] width 366 height 12
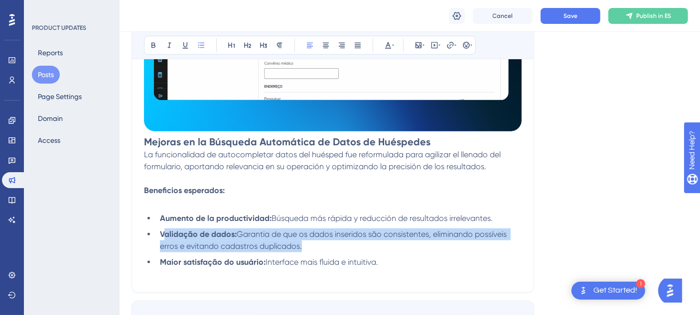
drag, startPoint x: 162, startPoint y: 234, endPoint x: 301, endPoint y: 245, distance: 139.5
click at [301, 245] on li "Validação de dados: Garantia de que os dados inseridos são consistentes, elimin…" at bounding box center [339, 241] width 366 height 24
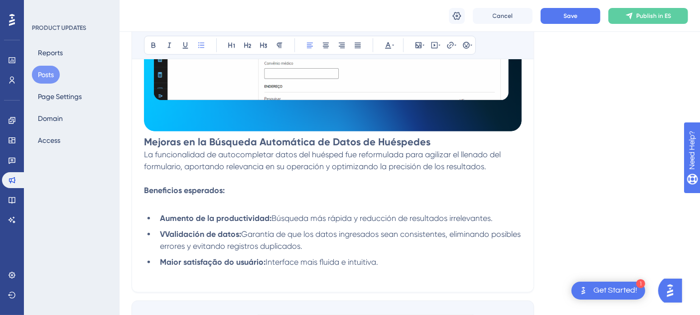
click at [168, 235] on strong "VValidación de datos:" at bounding box center [200, 234] width 81 height 9
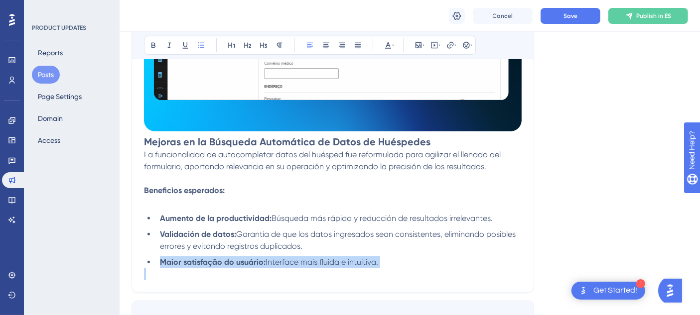
drag, startPoint x: 162, startPoint y: 263, endPoint x: 378, endPoint y: 271, distance: 216.4
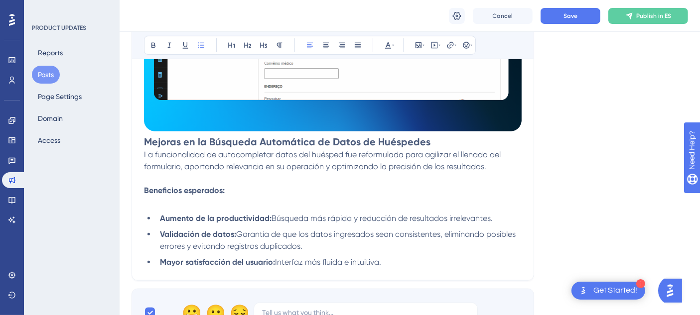
click at [554, 18] on button "Save" at bounding box center [571, 16] width 60 height 16
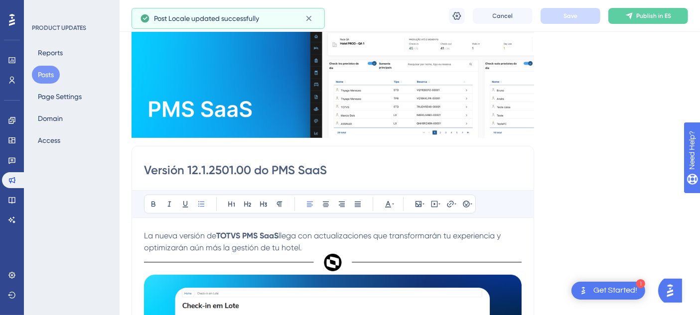
scroll to position [0, 0]
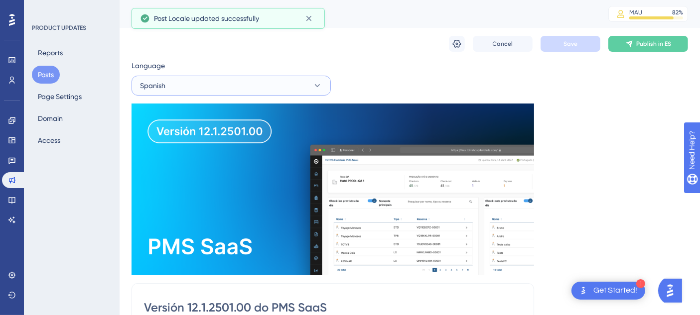
click at [205, 80] on button "Spanish" at bounding box center [231, 86] width 199 height 20
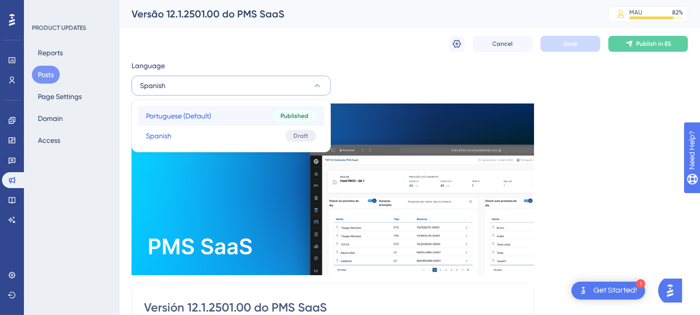
click at [194, 116] on span "Portuguese (Default)" at bounding box center [178, 116] width 65 height 12
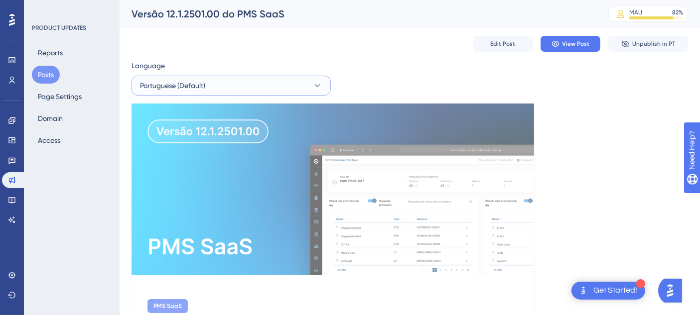
click at [216, 79] on button "Portuguese (Default)" at bounding box center [231, 86] width 199 height 20
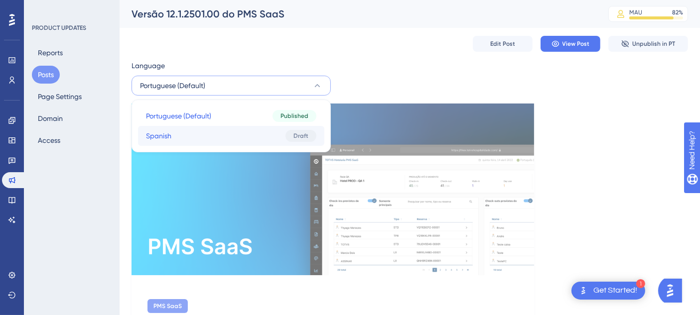
click at [216, 132] on button "Spanish Spanish Draft" at bounding box center [231, 136] width 186 height 20
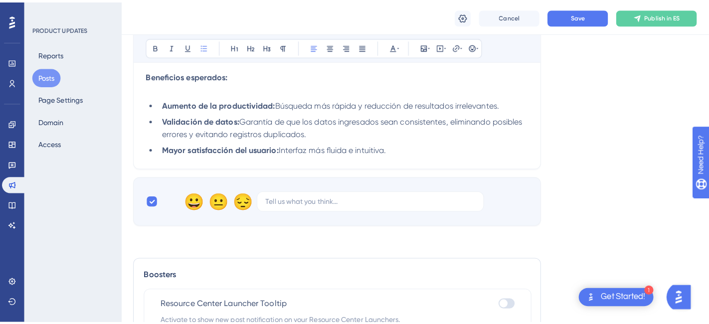
scroll to position [935, 0]
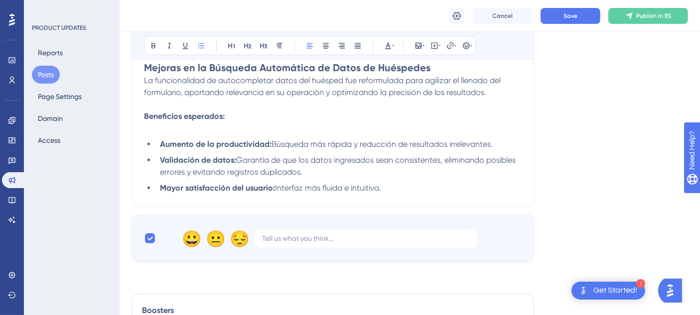
click at [40, 72] on button "Posts" at bounding box center [46, 75] width 28 height 18
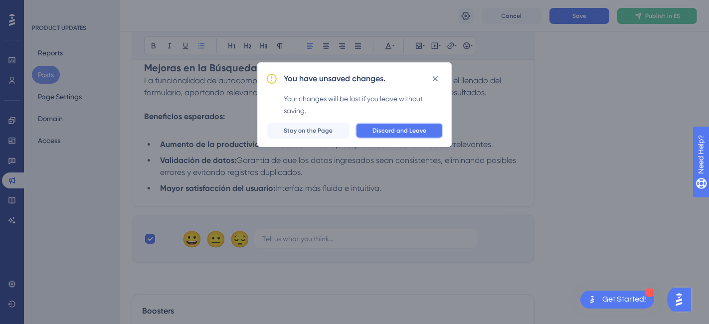
click at [402, 135] on button "Discard and Leave" at bounding box center [399, 131] width 88 height 16
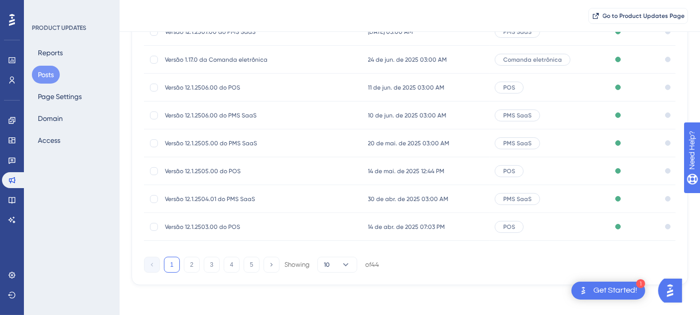
scroll to position [191, 0]
click at [195, 264] on button "2" at bounding box center [192, 264] width 16 height 16
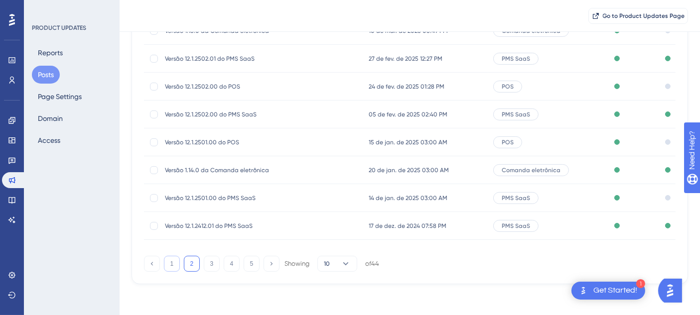
click at [167, 263] on button "1" at bounding box center [172, 264] width 16 height 16
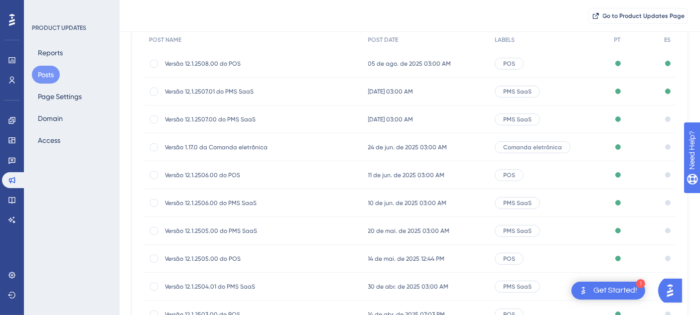
scroll to position [136, 0]
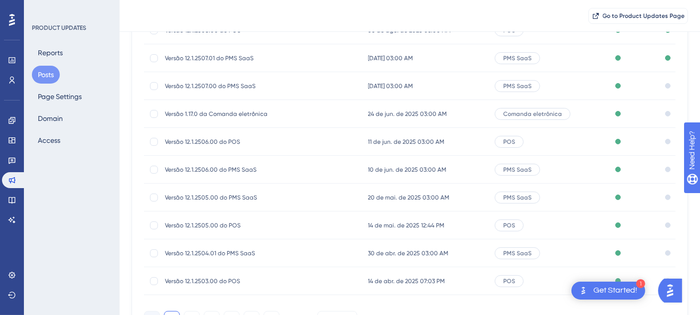
click at [303, 82] on span "Versão 12.1.2507.00 do PMS SaaS" at bounding box center [244, 86] width 159 height 8
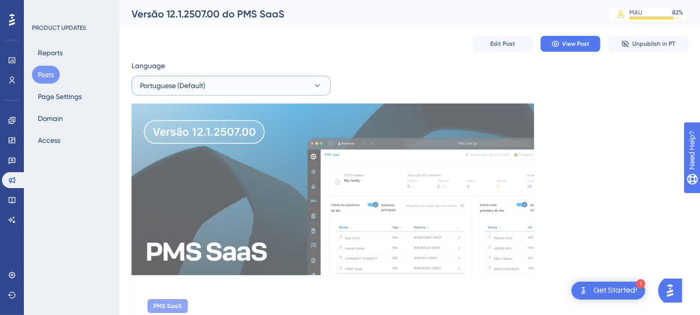
click at [237, 80] on button "Portuguese (Default)" at bounding box center [231, 86] width 199 height 20
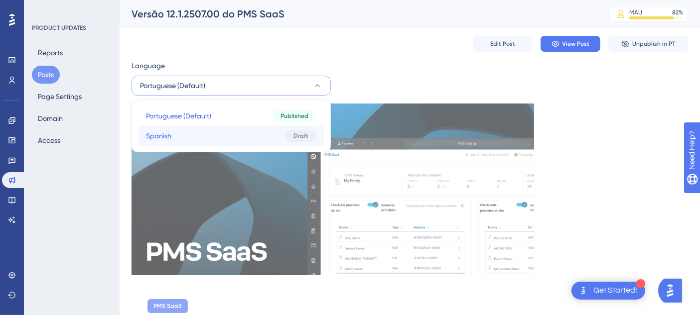
click at [205, 129] on button "Spanish Spanish Draft" at bounding box center [231, 136] width 186 height 20
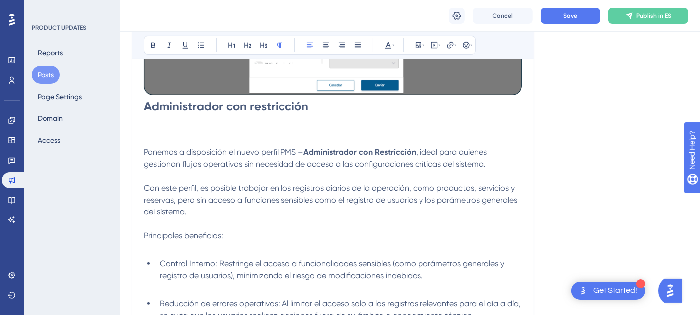
click at [292, 125] on h1 at bounding box center [333, 131] width 378 height 32
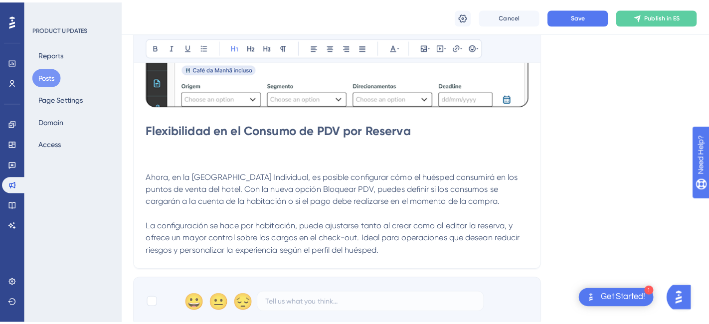
scroll to position [1051, 0]
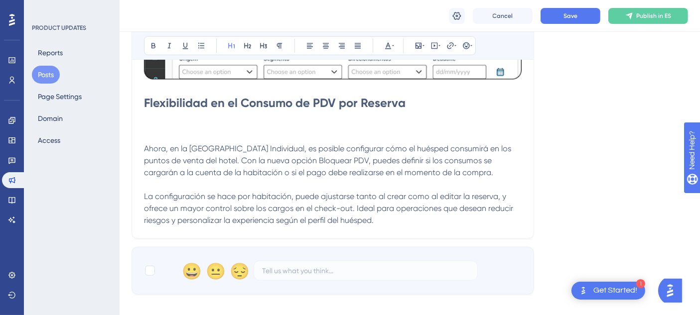
click at [40, 71] on button "Posts" at bounding box center [46, 75] width 28 height 18
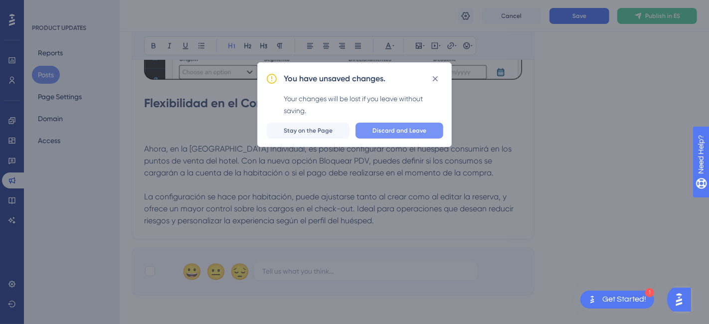
click at [392, 127] on span "Discard and Leave" at bounding box center [399, 131] width 54 height 8
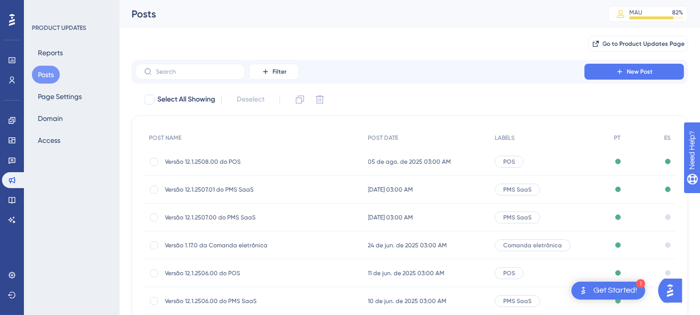
click at [299, 243] on span "Versão 1.17.0 da Comanda eletrônica" at bounding box center [244, 246] width 159 height 8
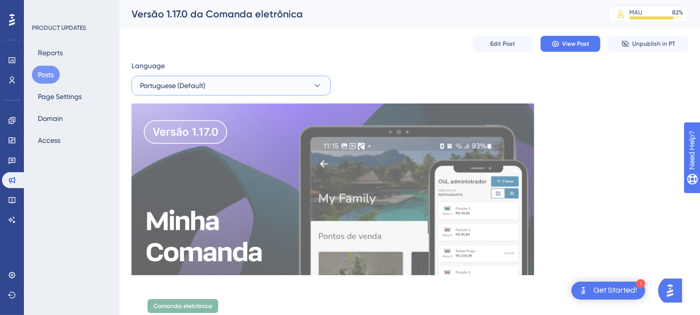
click at [243, 85] on button "Portuguese (Default)" at bounding box center [231, 86] width 199 height 20
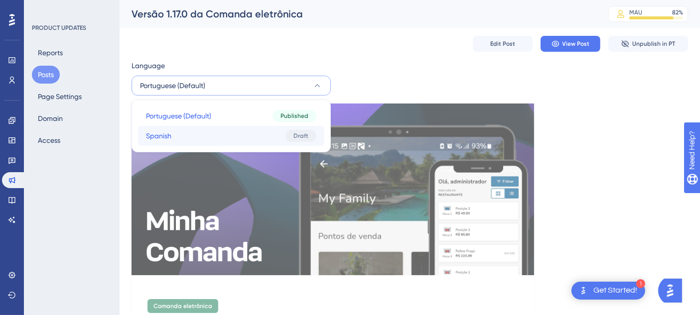
click at [225, 139] on button "Spanish Spanish Draft" at bounding box center [231, 136] width 186 height 20
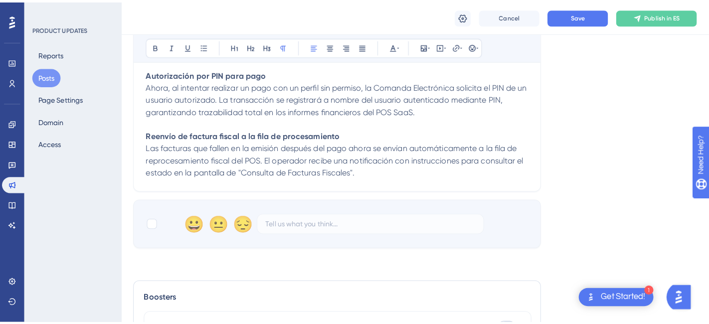
scroll to position [1137, 0]
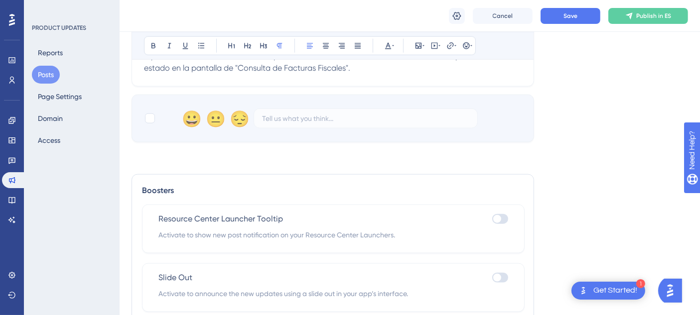
click at [50, 73] on button "Posts" at bounding box center [46, 75] width 28 height 18
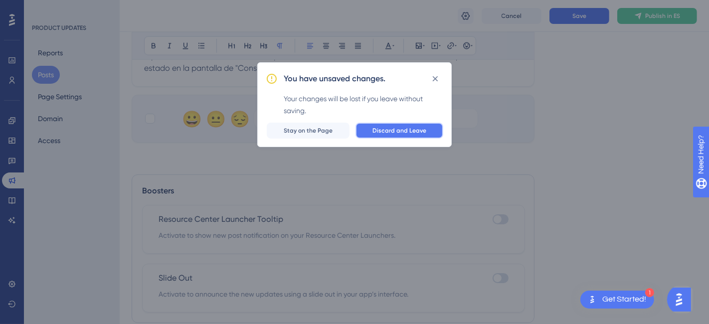
click at [404, 127] on span "Discard and Leave" at bounding box center [399, 131] width 54 height 8
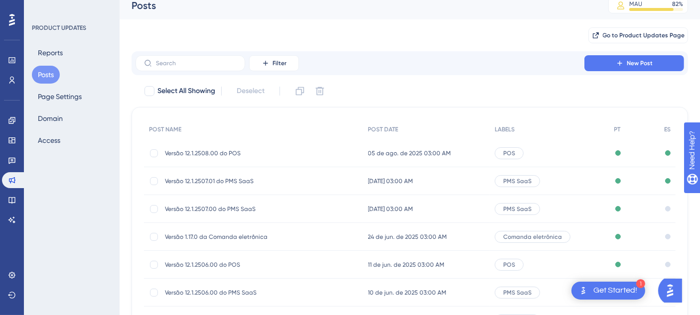
scroll to position [55, 0]
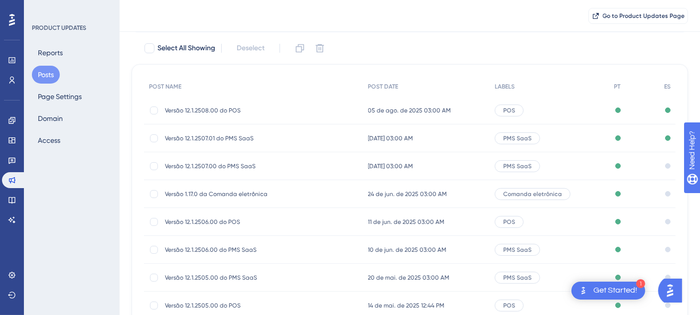
click at [411, 220] on span "11 de jun. de 2025 03:00 AM" at bounding box center [406, 222] width 77 height 8
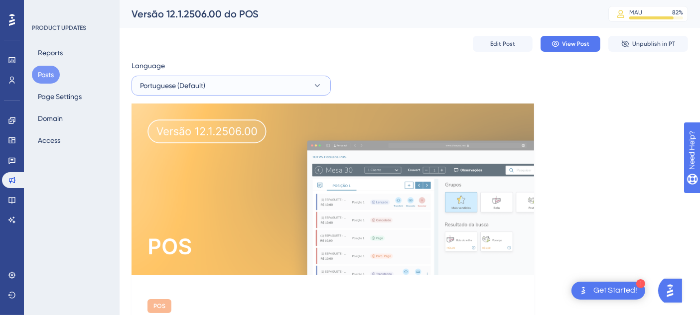
click at [223, 89] on button "Portuguese (Default)" at bounding box center [231, 86] width 199 height 20
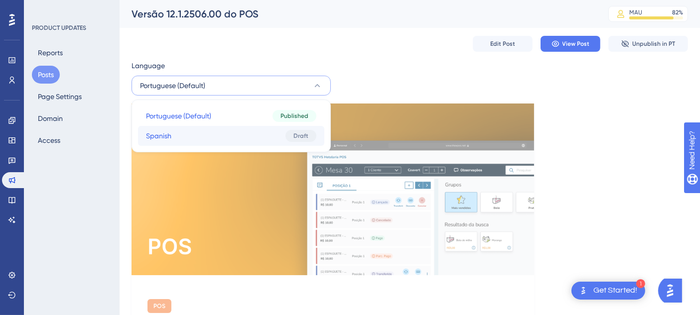
click at [207, 135] on button "Spanish Spanish Draft" at bounding box center [231, 136] width 186 height 20
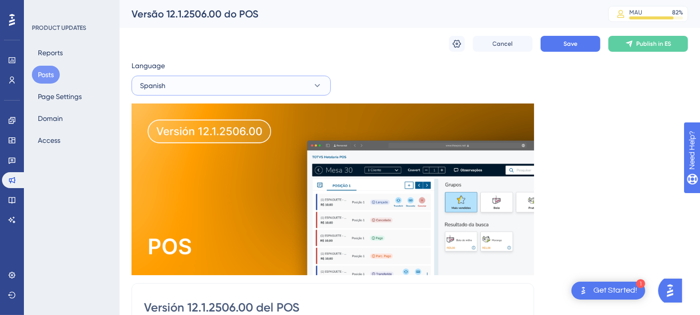
click at [202, 84] on button "Spanish" at bounding box center [231, 86] width 199 height 20
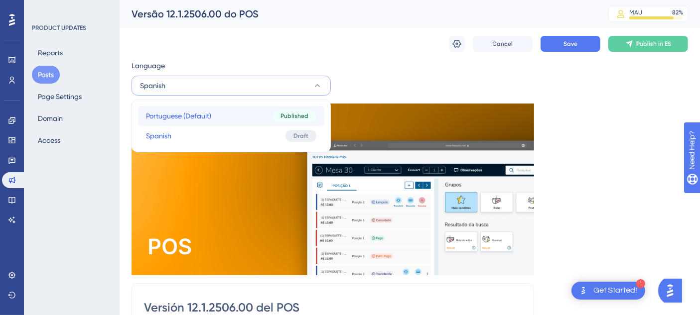
click at [191, 107] on button "Portuguese (Default) Portuguese (Default) Published" at bounding box center [231, 116] width 186 height 20
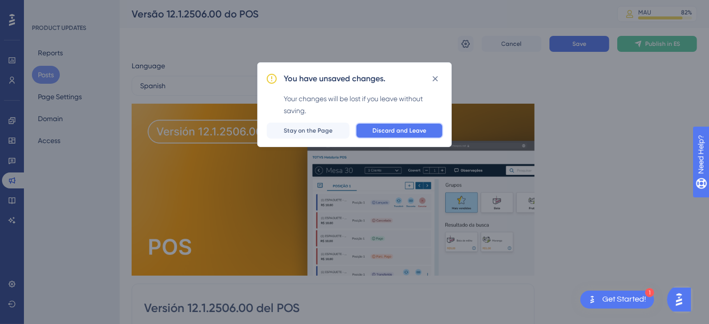
click at [402, 137] on button "Discard and Leave" at bounding box center [399, 131] width 88 height 16
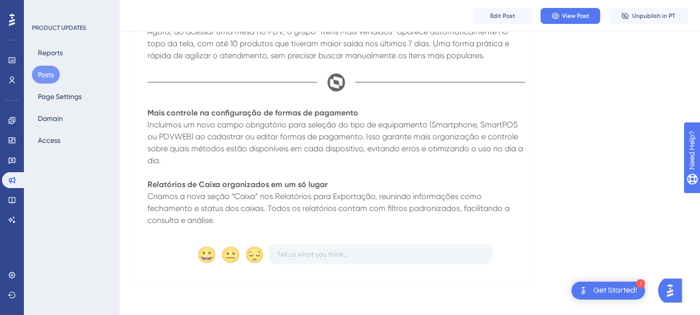
scroll to position [935, 0]
click at [44, 76] on button "Posts" at bounding box center [46, 75] width 28 height 18
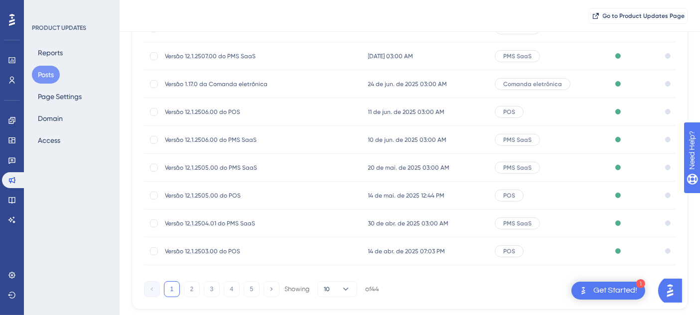
scroll to position [166, 0]
click at [320, 134] on div "Versão 12.1.2506.00 do PMS SaaS Versão 12.1.2506.00 do PMS SaaS" at bounding box center [244, 140] width 159 height 28
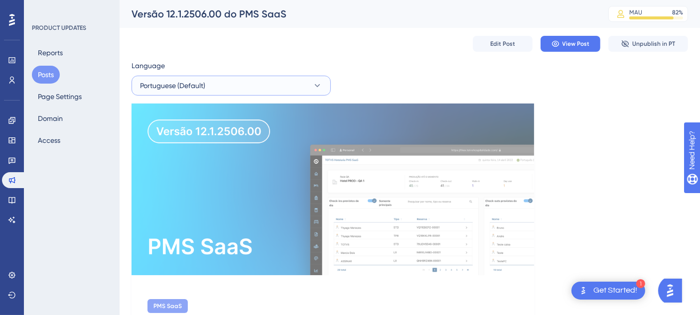
click at [189, 89] on span "Portuguese (Default)" at bounding box center [172, 86] width 65 height 12
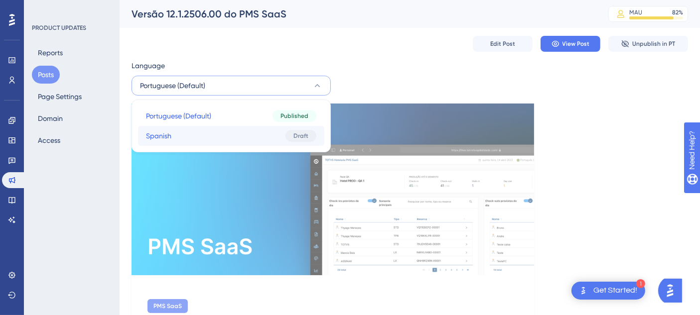
click at [178, 139] on button "Spanish Spanish Draft" at bounding box center [231, 136] width 186 height 20
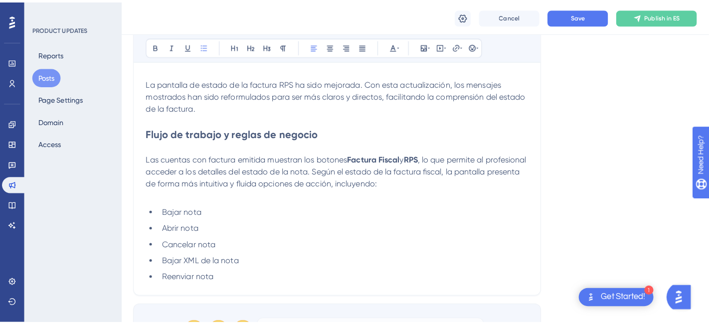
scroll to position [727, 0]
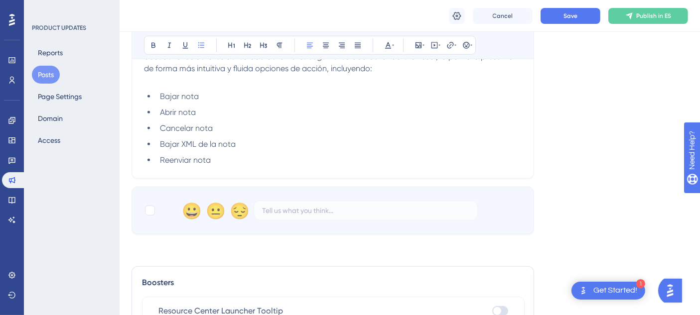
click at [50, 73] on button "Posts" at bounding box center [46, 75] width 28 height 18
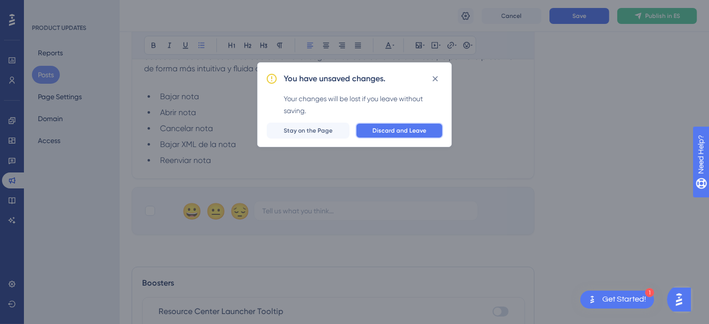
click at [389, 131] on span "Discard and Leave" at bounding box center [399, 131] width 54 height 8
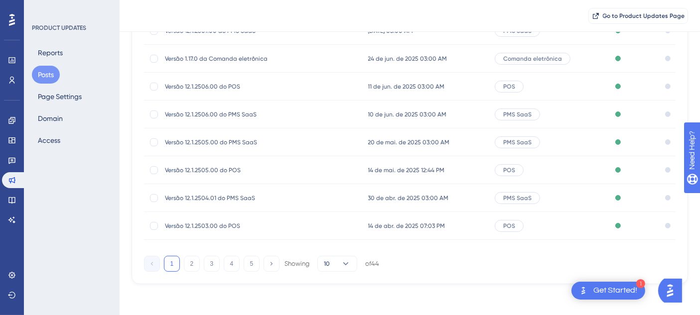
scroll to position [136, 0]
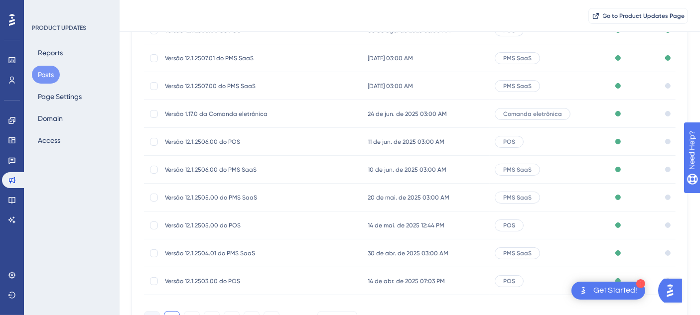
click at [637, 190] on div "Published" at bounding box center [634, 198] width 50 height 28
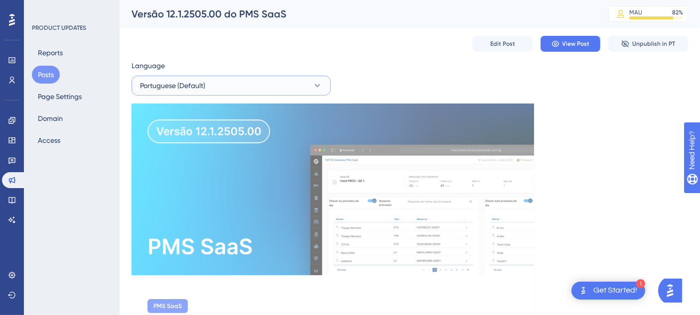
click at [232, 83] on button "Portuguese (Default)" at bounding box center [231, 86] width 199 height 20
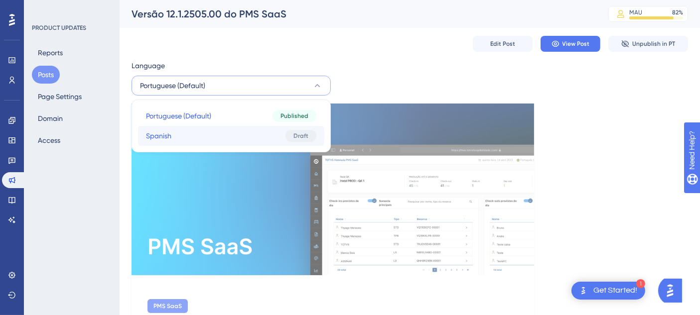
click at [200, 132] on button "Spanish Spanish Draft" at bounding box center [231, 136] width 186 height 20
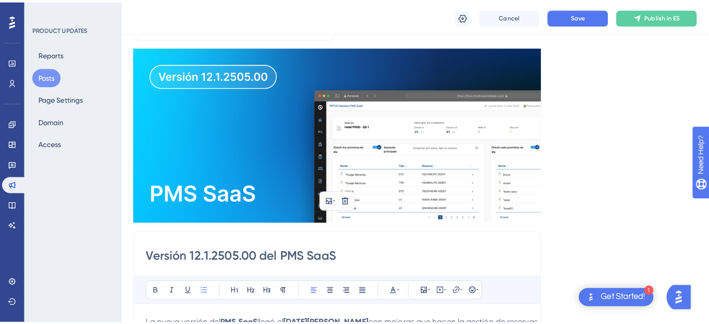
scroll to position [57, 0]
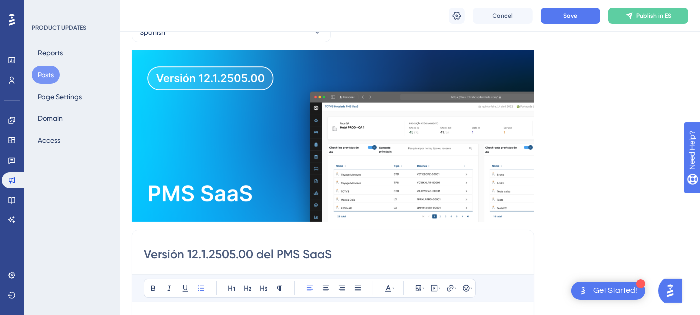
click at [50, 72] on button "Posts" at bounding box center [46, 75] width 28 height 18
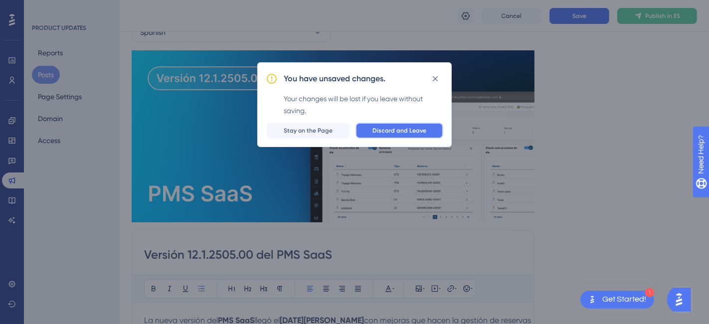
click at [380, 127] on span "Discard and Leave" at bounding box center [399, 131] width 54 height 8
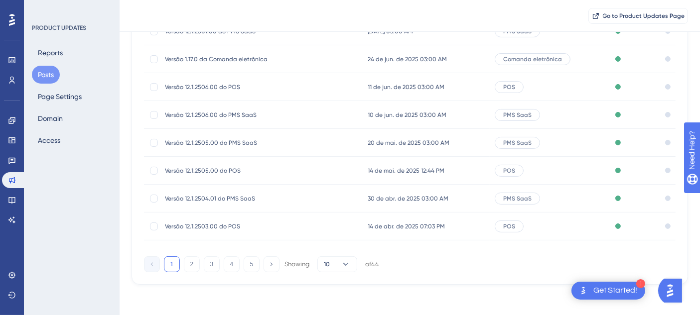
scroll to position [191, 0]
click at [241, 166] on span "Versão 12.1.2505.00 do POS" at bounding box center [244, 170] width 159 height 8
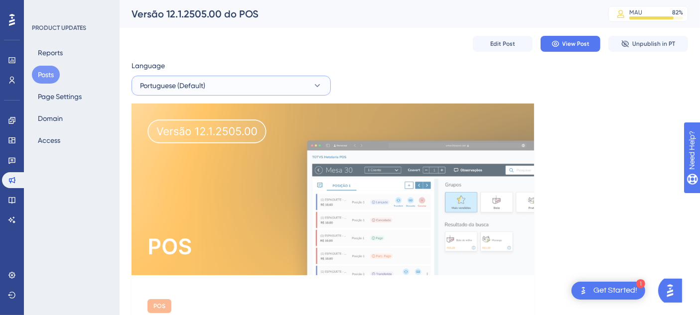
click at [213, 92] on button "Portuguese (Default)" at bounding box center [231, 86] width 199 height 20
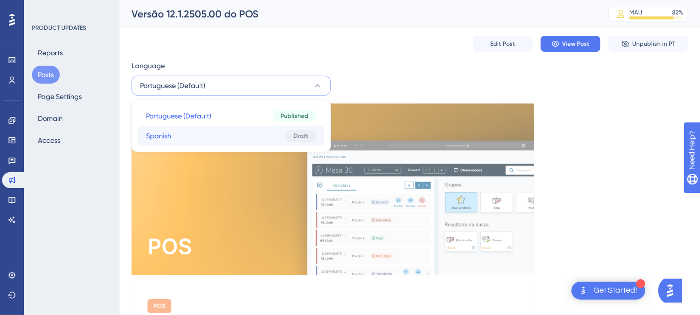
click at [204, 135] on button "Spanish Spanish Draft" at bounding box center [231, 136] width 186 height 20
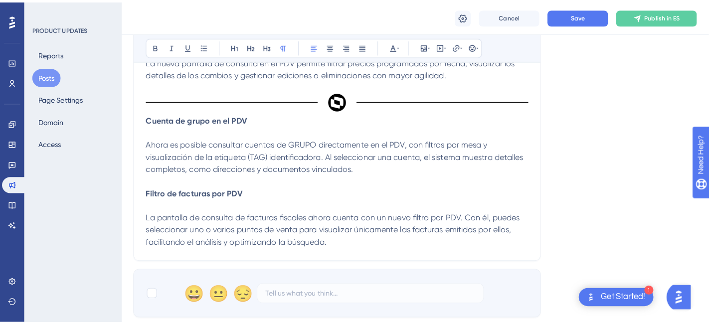
scroll to position [903, 0]
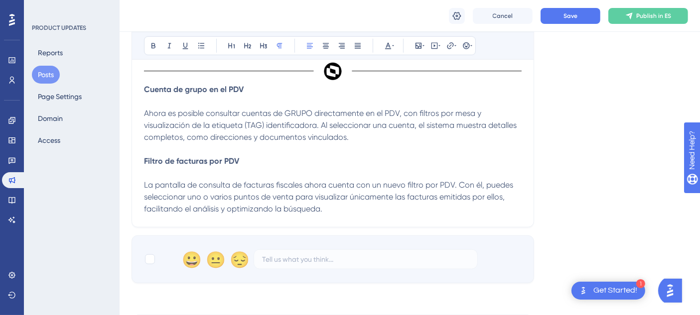
click at [38, 78] on button "Posts" at bounding box center [46, 75] width 28 height 18
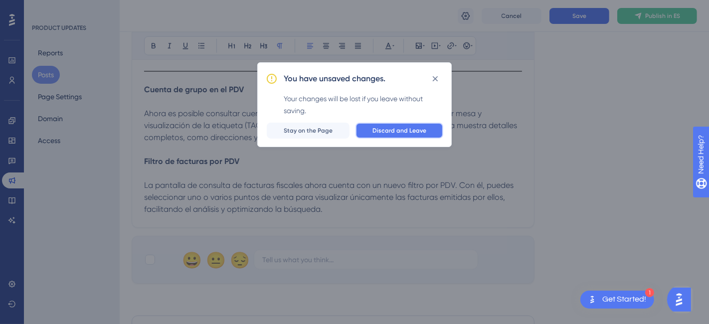
click at [393, 132] on span "Discard and Leave" at bounding box center [399, 131] width 54 height 8
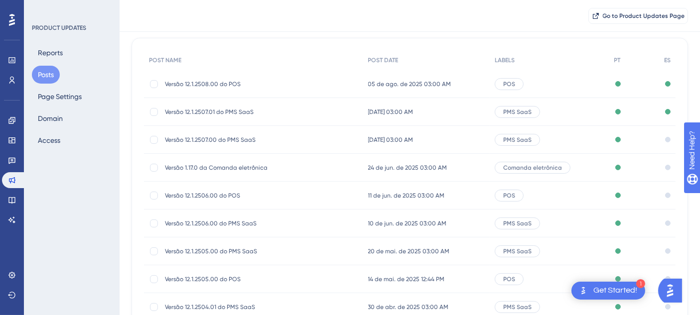
scroll to position [191, 0]
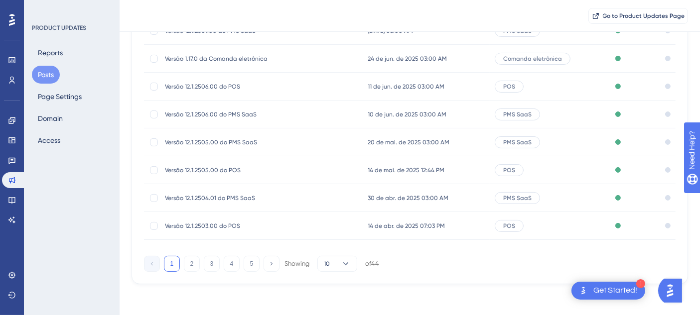
click at [225, 224] on span "Versão 12.1.2503.00 do POS" at bounding box center [244, 226] width 159 height 8
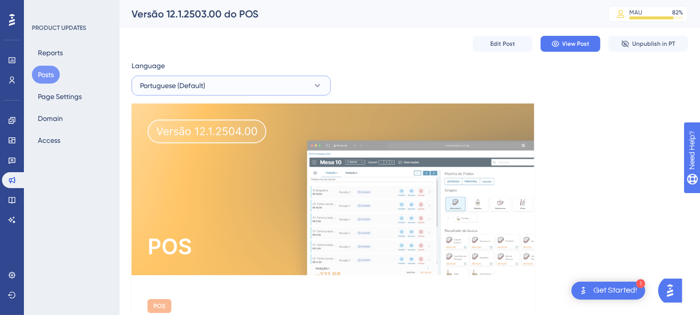
click at [242, 92] on button "Portuguese (Default)" at bounding box center [231, 86] width 199 height 20
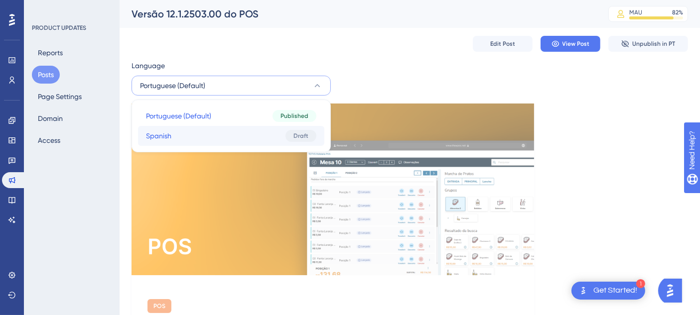
click at [216, 130] on button "Spanish Spanish Draft" at bounding box center [231, 136] width 186 height 20
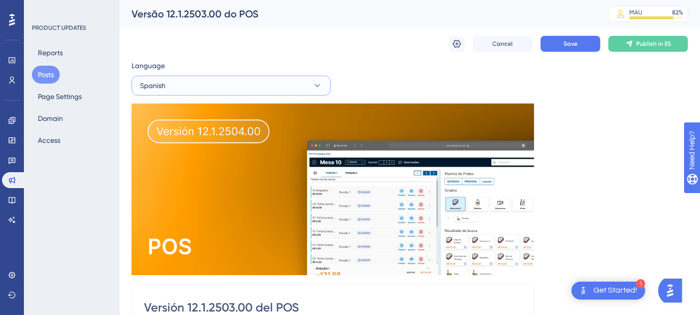
click at [240, 91] on button "Spanish" at bounding box center [231, 86] width 199 height 20
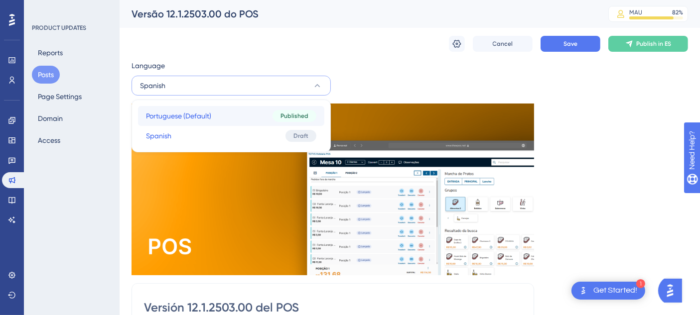
click at [226, 115] on button "Portuguese (Default) Portuguese (Default) Published" at bounding box center [231, 116] width 186 height 20
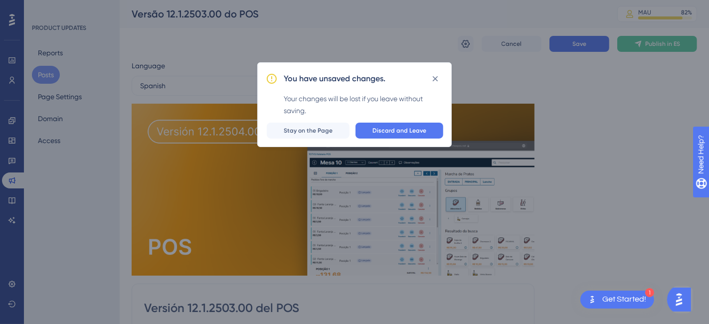
click at [479, 89] on div "You have unsaved changes. Your changes will be lost if you leave without saving…" at bounding box center [354, 162] width 709 height 324
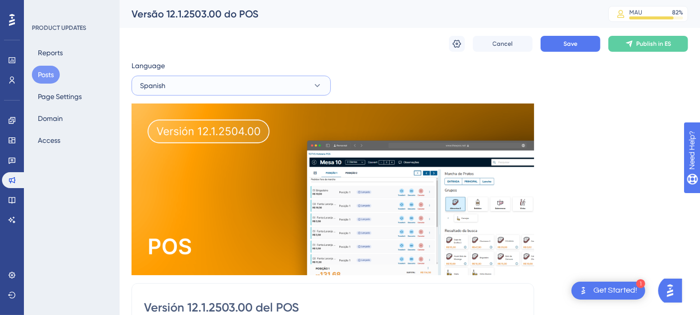
click at [241, 92] on button "Spanish" at bounding box center [231, 86] width 199 height 20
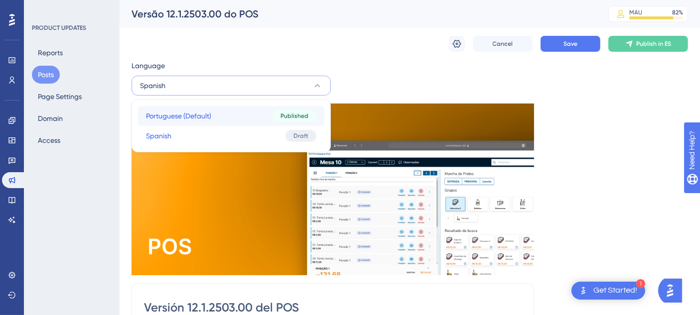
click at [230, 113] on button "Portuguese (Default) Portuguese (Default) Published" at bounding box center [231, 116] width 186 height 20
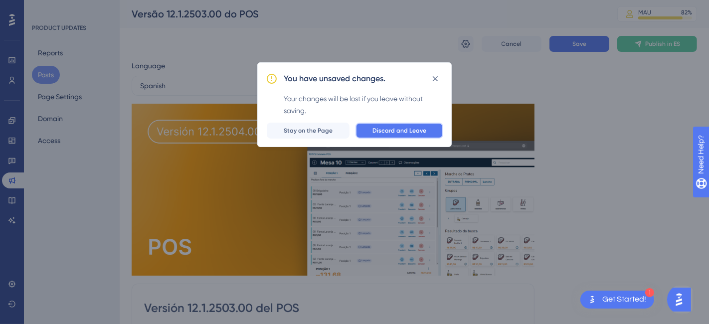
click at [410, 127] on span "Discard and Leave" at bounding box center [399, 131] width 54 height 8
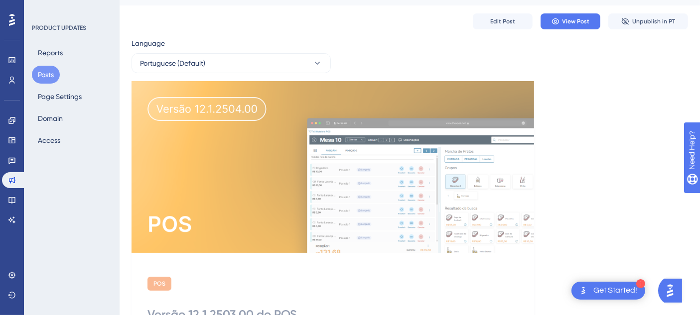
scroll to position [55, 0]
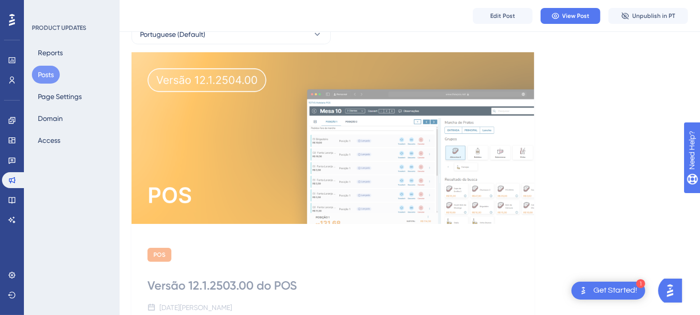
click at [51, 71] on button "Posts" at bounding box center [46, 75] width 28 height 18
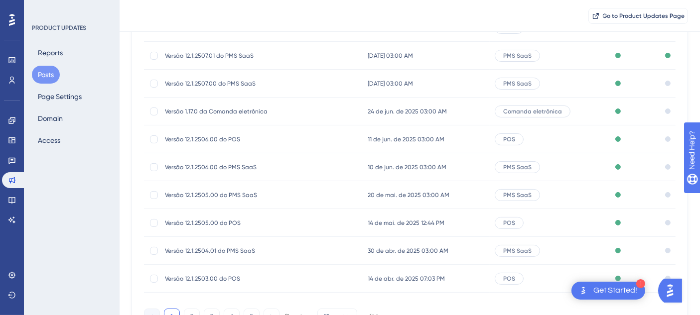
scroll to position [191, 0]
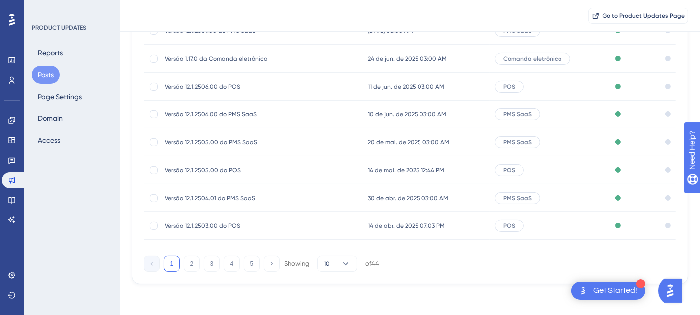
click at [272, 199] on span "Versão 12.1.2504.01 do PMS SaaS" at bounding box center [244, 198] width 159 height 8
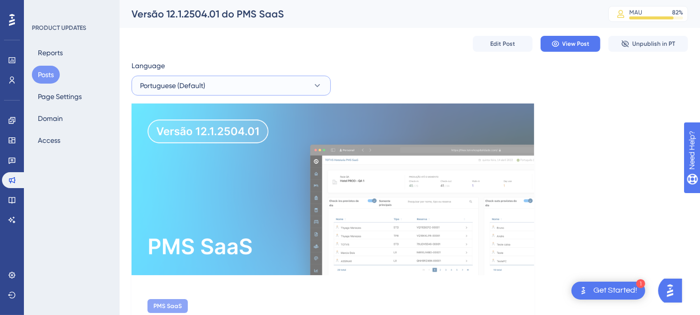
click at [224, 83] on button "Portuguese (Default)" at bounding box center [231, 86] width 199 height 20
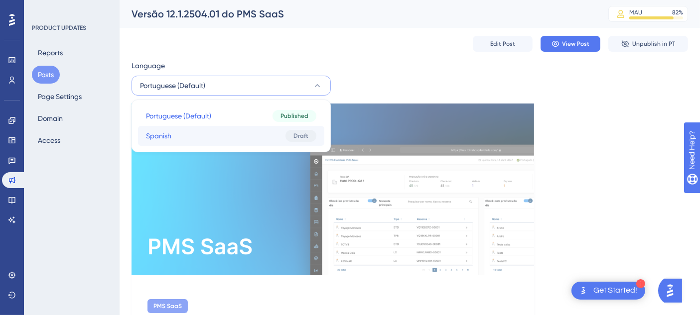
click at [215, 131] on button "Spanish Spanish Draft" at bounding box center [231, 136] width 186 height 20
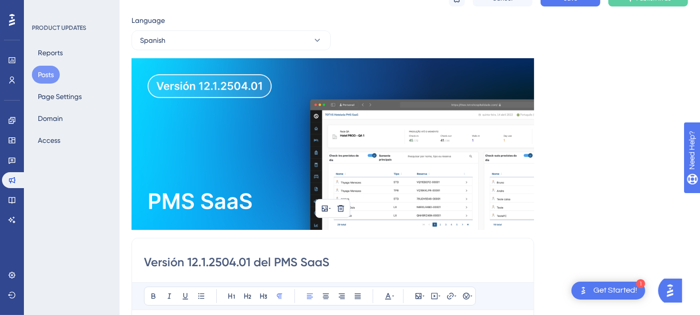
scroll to position [23, 0]
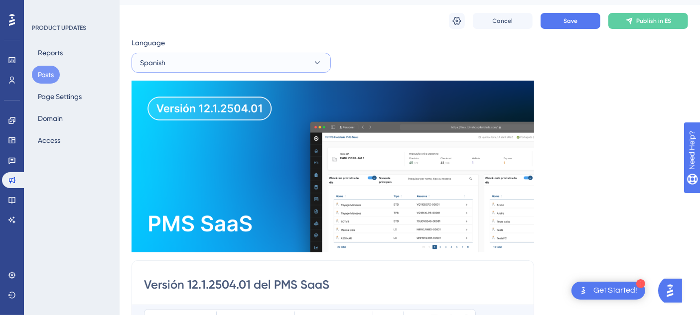
click at [240, 57] on button "Spanish" at bounding box center [231, 63] width 199 height 20
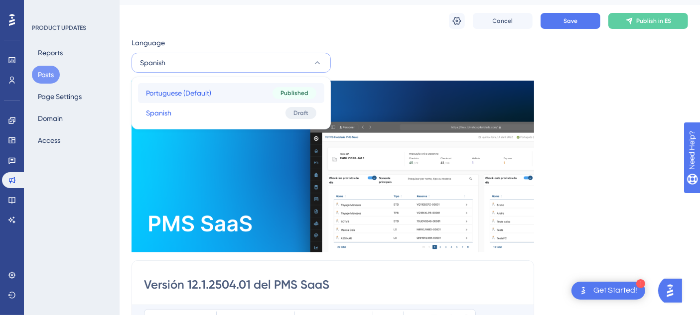
click at [228, 88] on button "Portuguese (Default) Portuguese (Default) Published" at bounding box center [231, 93] width 186 height 20
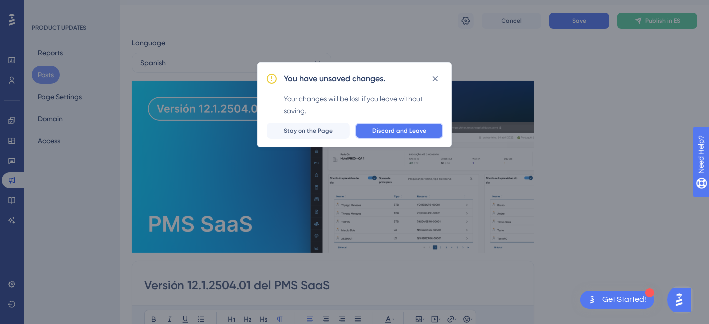
click at [393, 126] on button "Discard and Leave" at bounding box center [399, 131] width 88 height 16
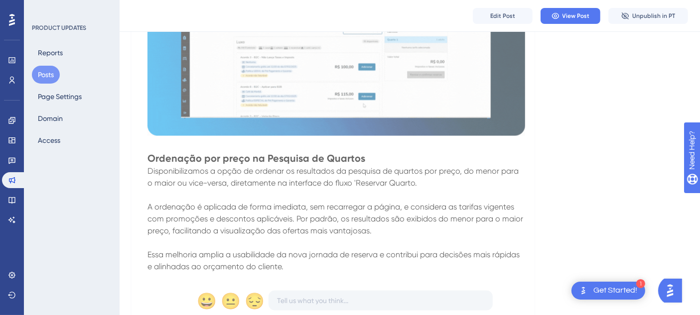
scroll to position [1291, 0]
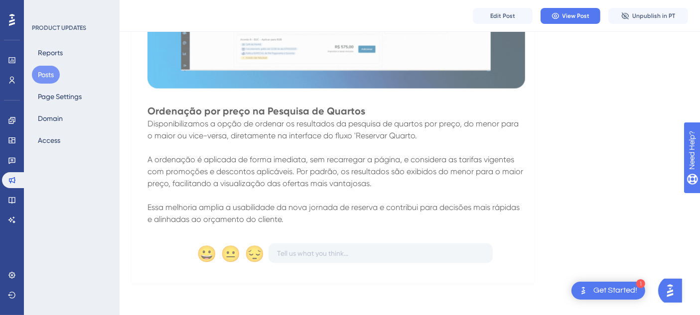
click at [47, 73] on button "Posts" at bounding box center [46, 75] width 28 height 18
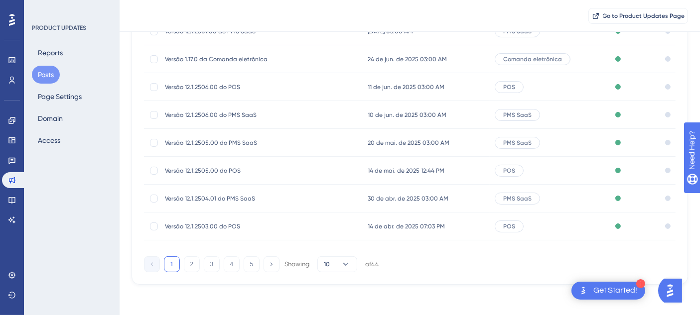
scroll to position [191, 0]
drag, startPoint x: 190, startPoint y: 264, endPoint x: 195, endPoint y: 264, distance: 5.5
click at [188, 265] on button "2" at bounding box center [192, 264] width 16 height 16
click at [218, 259] on button "3" at bounding box center [212, 264] width 16 height 16
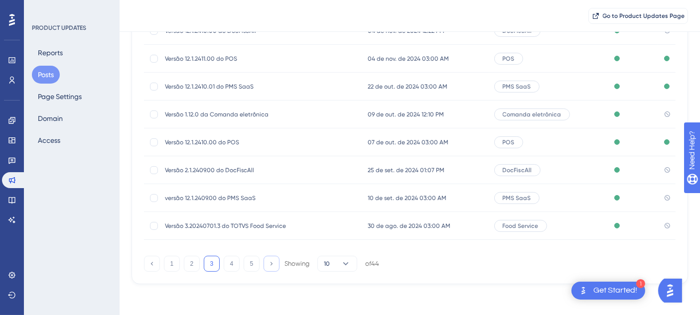
click at [275, 263] on icon at bounding box center [271, 264] width 6 height 6
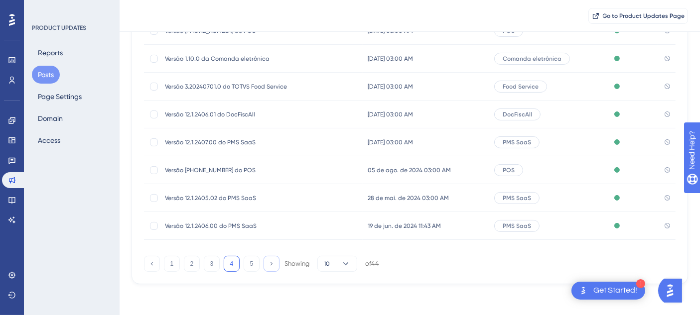
click at [275, 263] on icon at bounding box center [271, 264] width 6 height 6
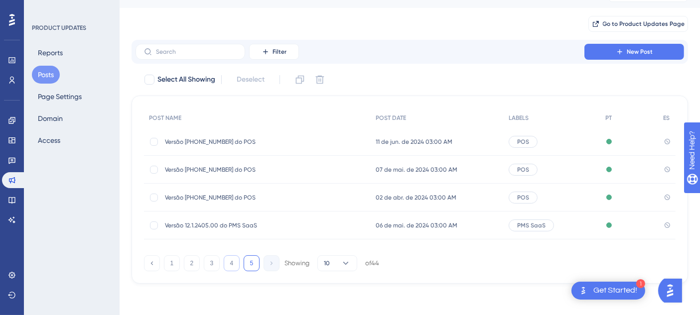
click at [229, 261] on button "4" at bounding box center [232, 264] width 16 height 16
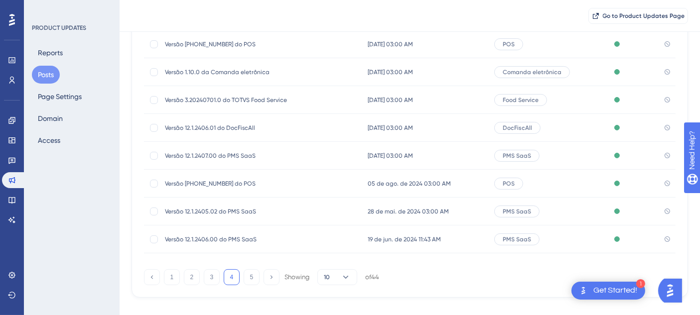
scroll to position [191, 0]
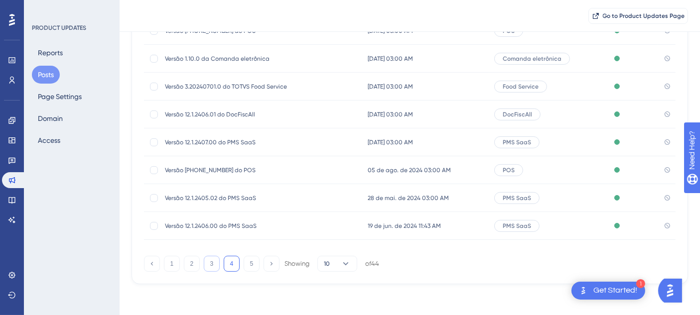
click at [212, 261] on button "3" at bounding box center [212, 264] width 16 height 16
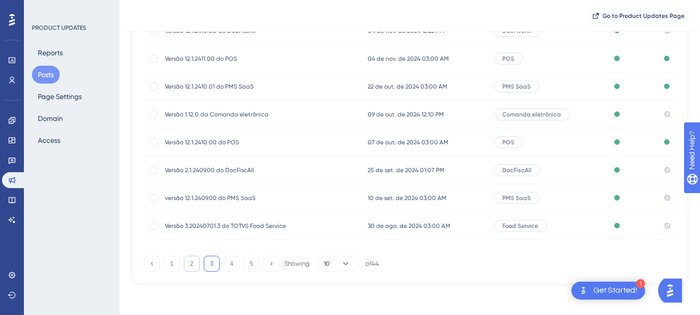
click at [194, 260] on button "2" at bounding box center [192, 264] width 16 height 16
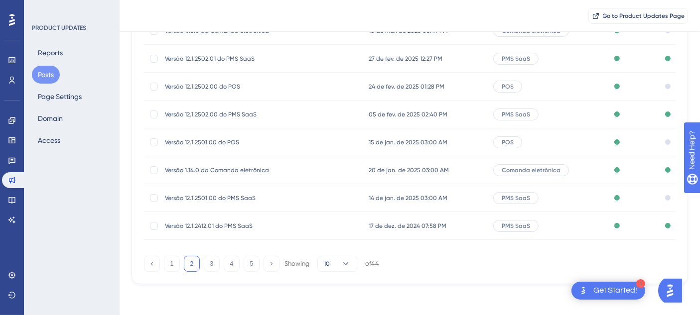
click at [317, 280] on div "POST NAME POST DATE LABELS PT ES Versão 12.1.2503.00 do POS Versão 12.1.2503.00…" at bounding box center [410, 107] width 557 height 356
click at [301, 194] on span "Versão 12.1.2501.00 do PMS SaaS" at bounding box center [244, 198] width 159 height 8
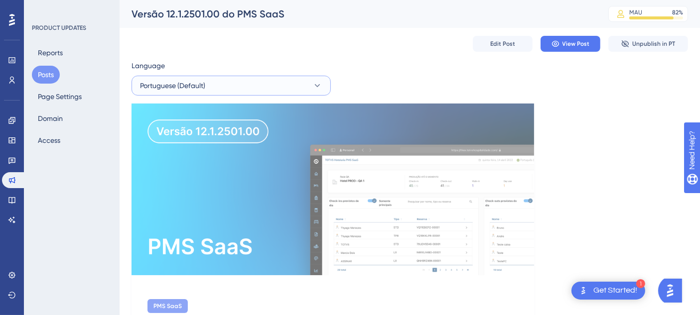
click at [233, 82] on button "Portuguese (Default)" at bounding box center [231, 86] width 199 height 20
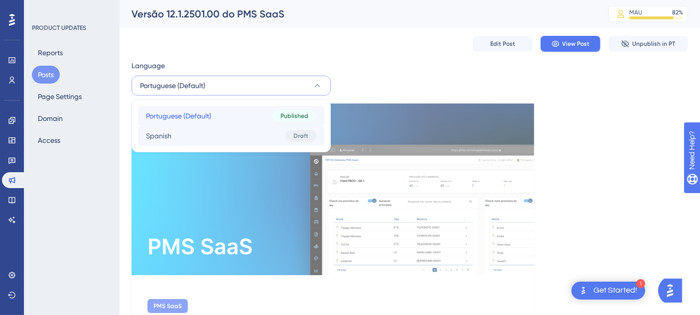
drag, startPoint x: 208, startPoint y: 125, endPoint x: 210, endPoint y: 135, distance: 9.8
click at [210, 135] on div "Portuguese (Default) Portuguese (Default) Published Spanish Spanish Draft" at bounding box center [231, 126] width 186 height 40
click at [210, 135] on button "Spanish Spanish Draft" at bounding box center [231, 136] width 186 height 20
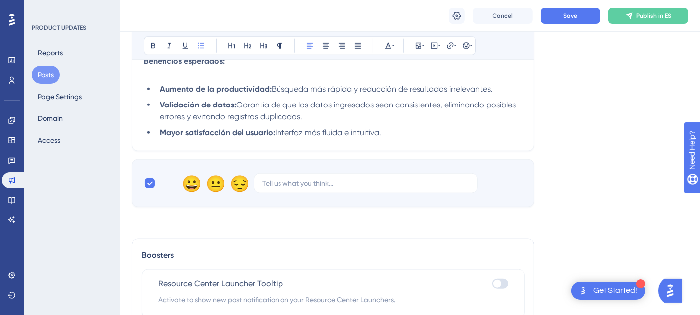
scroll to position [935, 0]
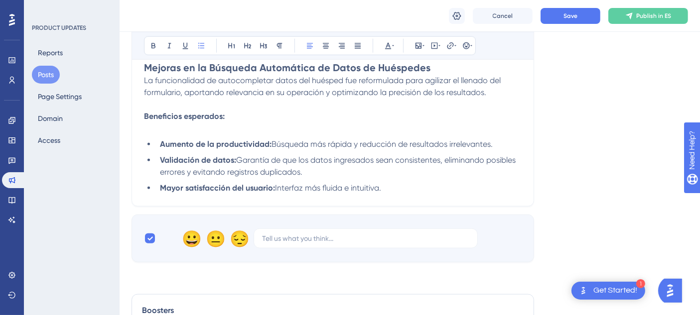
click at [563, 16] on button "Save" at bounding box center [571, 16] width 60 height 16
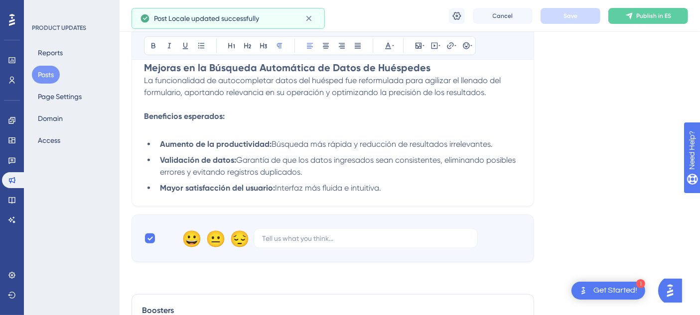
click at [51, 67] on button "Posts" at bounding box center [46, 75] width 28 height 18
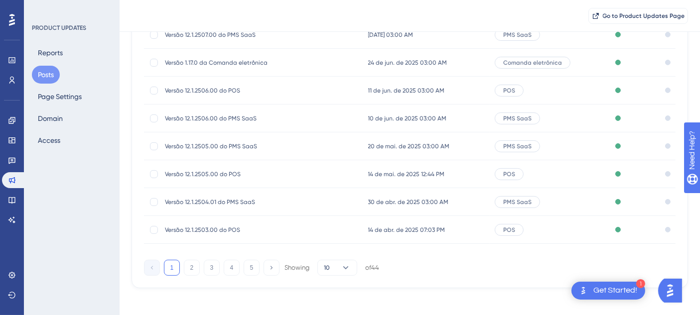
scroll to position [191, 0]
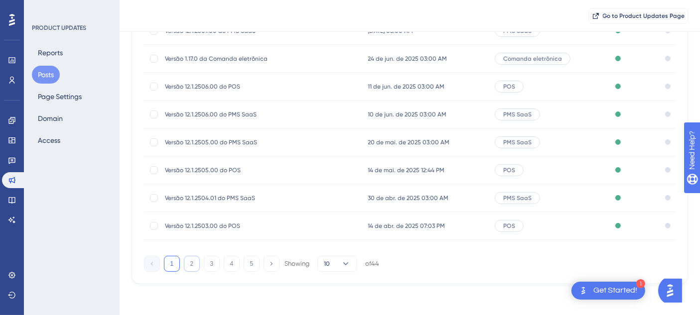
click at [189, 262] on button "2" at bounding box center [192, 264] width 16 height 16
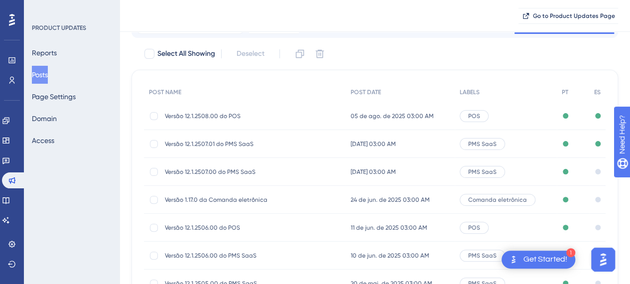
scroll to position [100, 0]
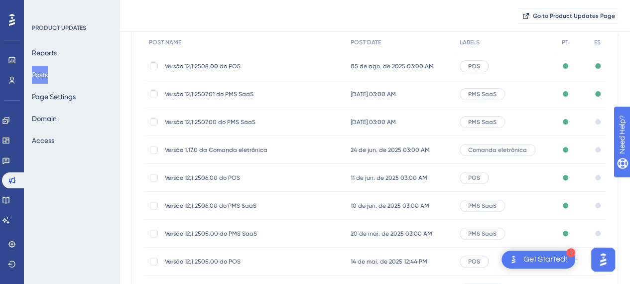
click at [277, 151] on span "Versão 1.17.0 da Comanda eletrônica" at bounding box center [244, 150] width 159 height 8
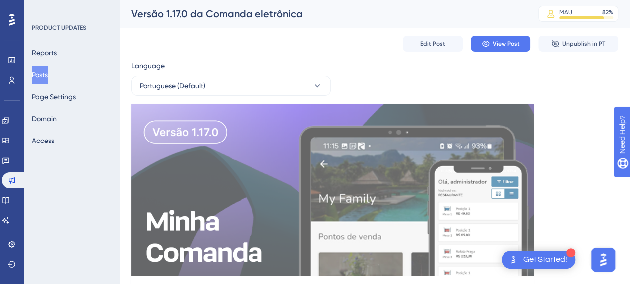
drag, startPoint x: 51, startPoint y: 76, endPoint x: 77, endPoint y: 73, distance: 26.1
click at [48, 76] on button "Posts" at bounding box center [40, 75] width 16 height 18
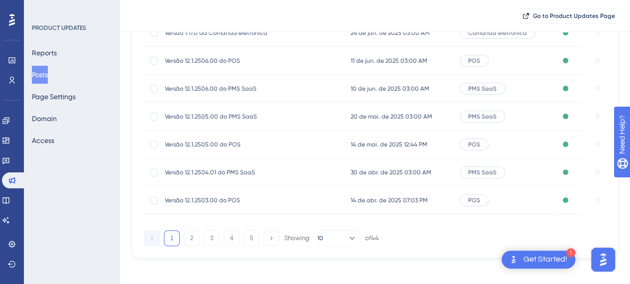
scroll to position [226, 0]
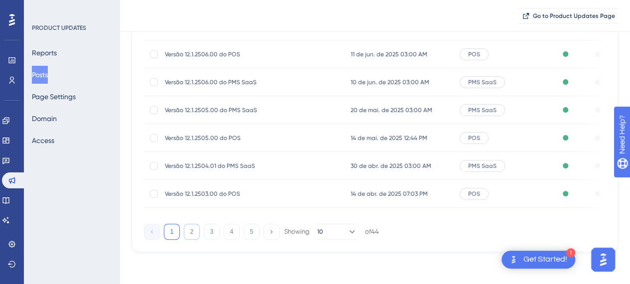
click at [193, 232] on button "2" at bounding box center [192, 232] width 16 height 16
click at [348, 233] on icon at bounding box center [352, 232] width 10 height 10
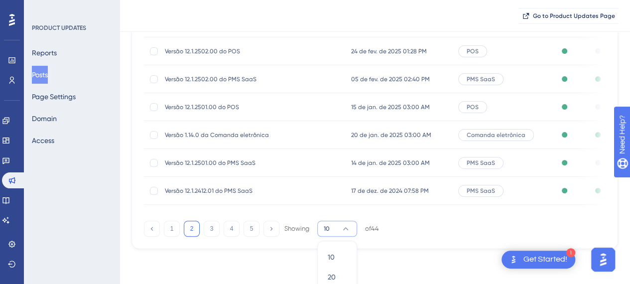
scroll to position [258, 0]
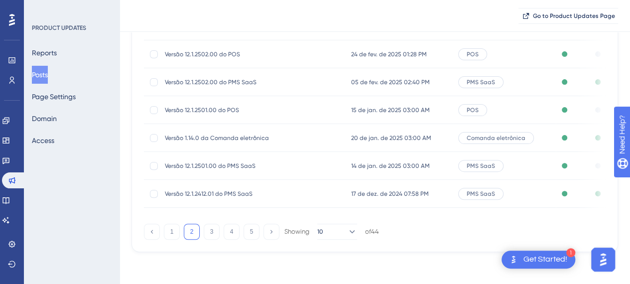
click at [456, 238] on div "1 2 3 4 5 Showing 10 of 44" at bounding box center [375, 230] width 462 height 20
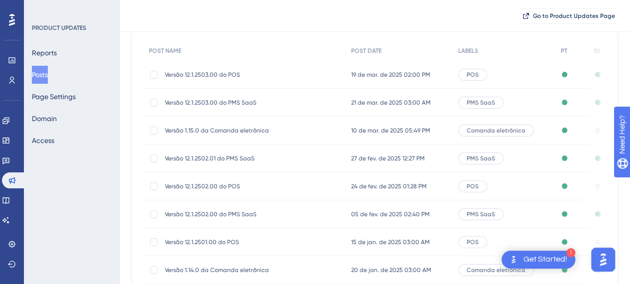
scroll to position [27, 0]
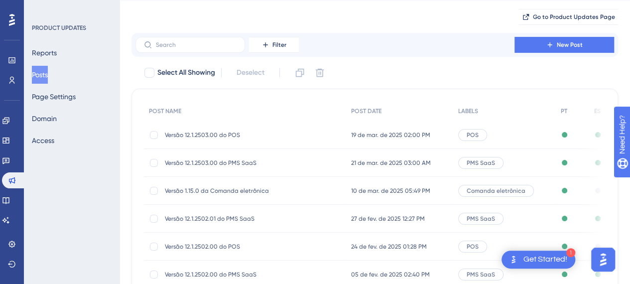
click at [126, 80] on div "Performance Users Engagement Widgets Feedback Product Updates Knowledge Base AI…" at bounding box center [375, 216] width 511 height 487
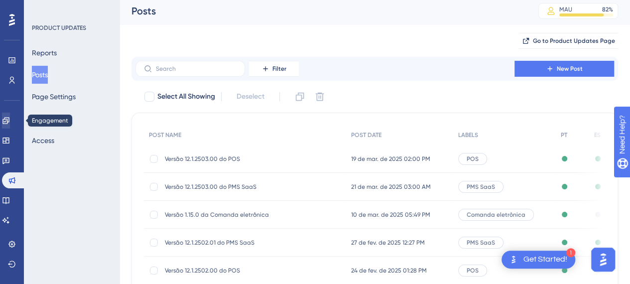
scroll to position [0, 0]
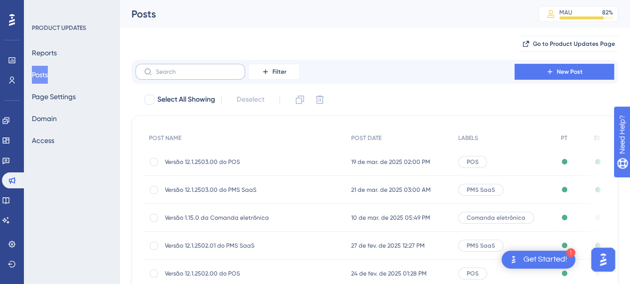
click at [199, 66] on label at bounding box center [191, 72] width 110 height 16
click at [199, 68] on input "text" at bounding box center [196, 71] width 81 height 7
click at [228, 44] on div "Go to Product Updates Page" at bounding box center [375, 44] width 487 height 32
click at [440, 49] on div "Go to Product Updates Page" at bounding box center [375, 44] width 487 height 32
